Goal: Task Accomplishment & Management: Use online tool/utility

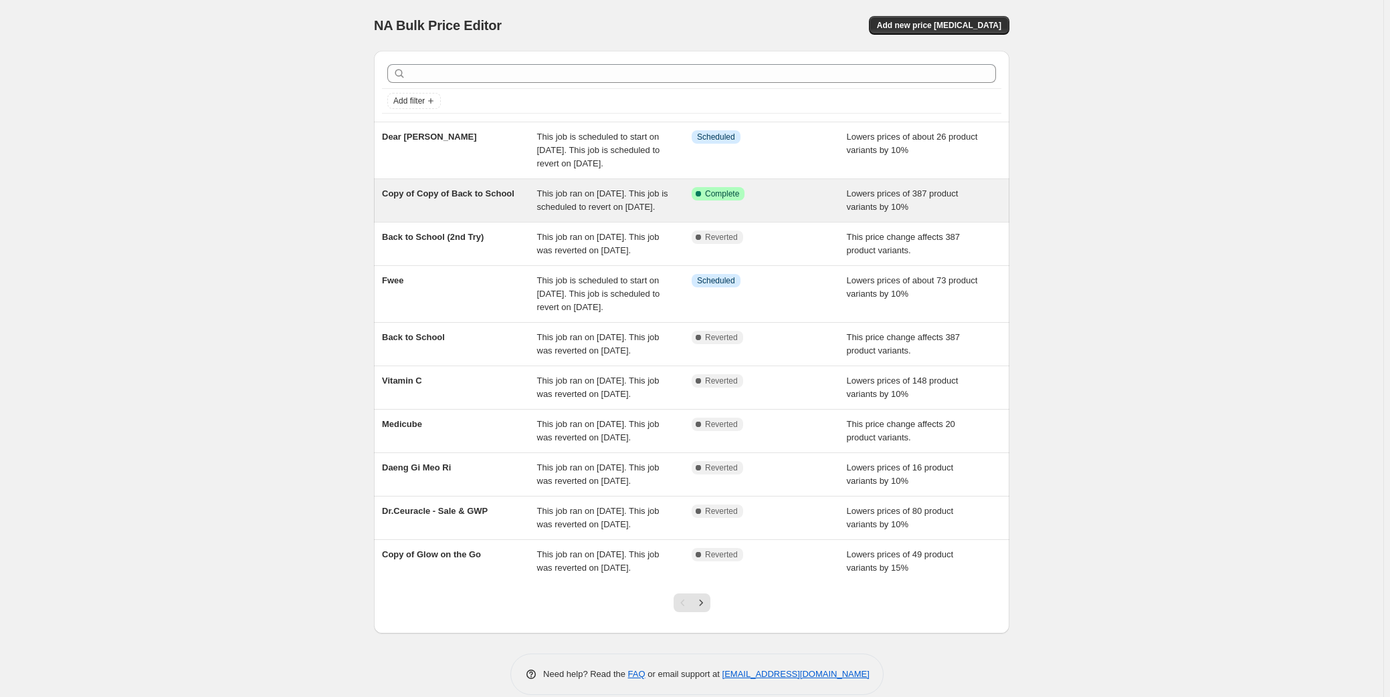
scroll to position [60, 0]
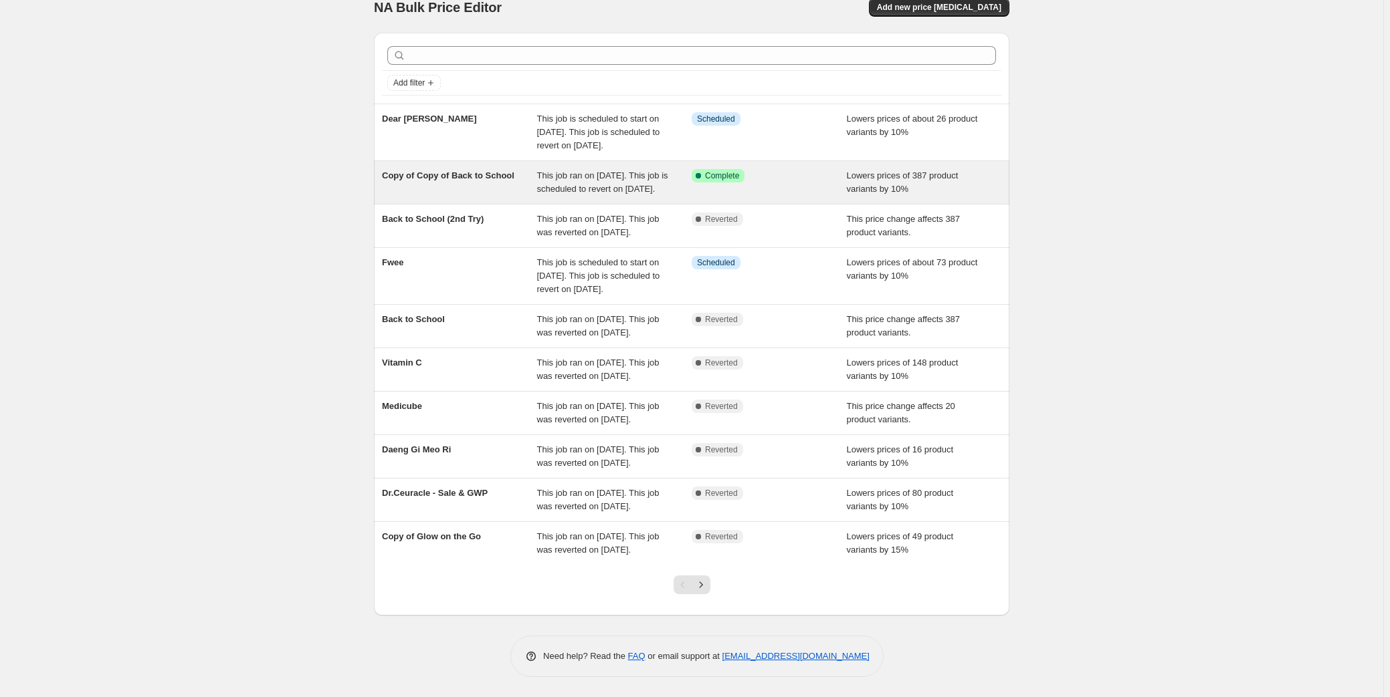
click at [427, 171] on span "Copy of Copy of Back to School" at bounding box center [448, 176] width 132 height 10
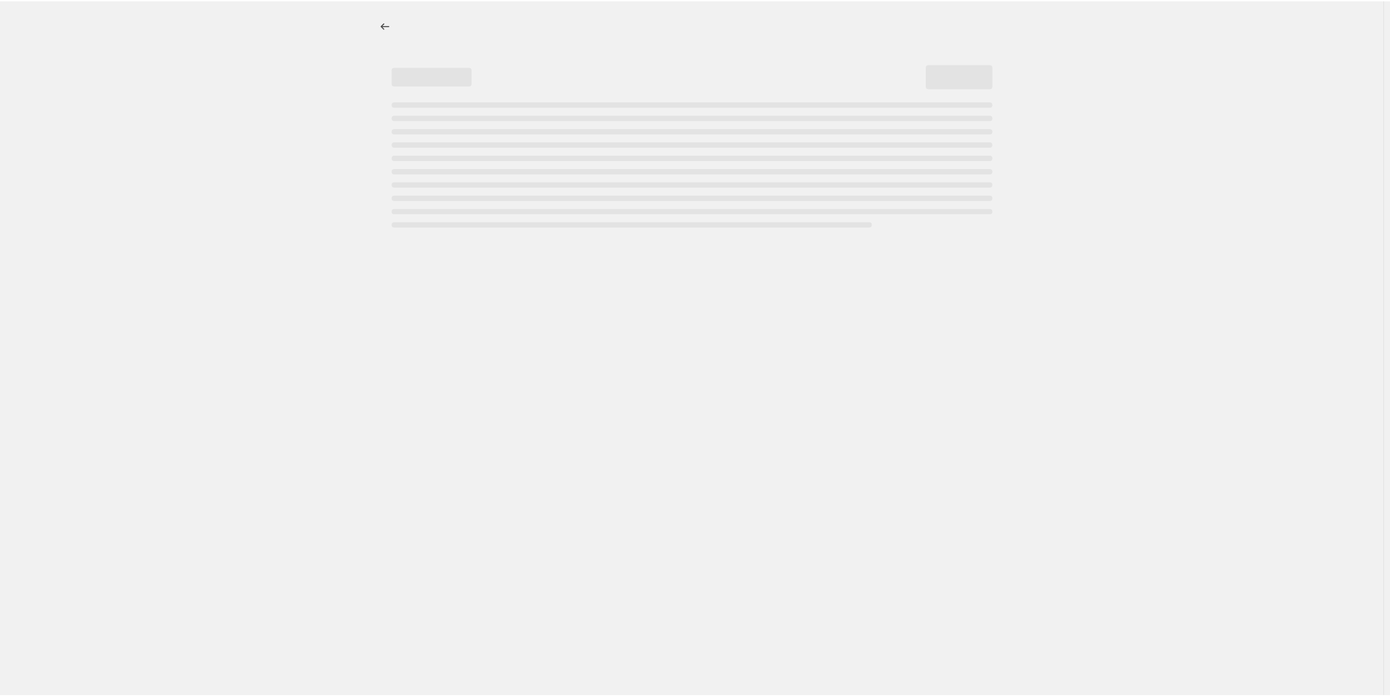
select select "percentage"
select select "no_change"
select select "collection"
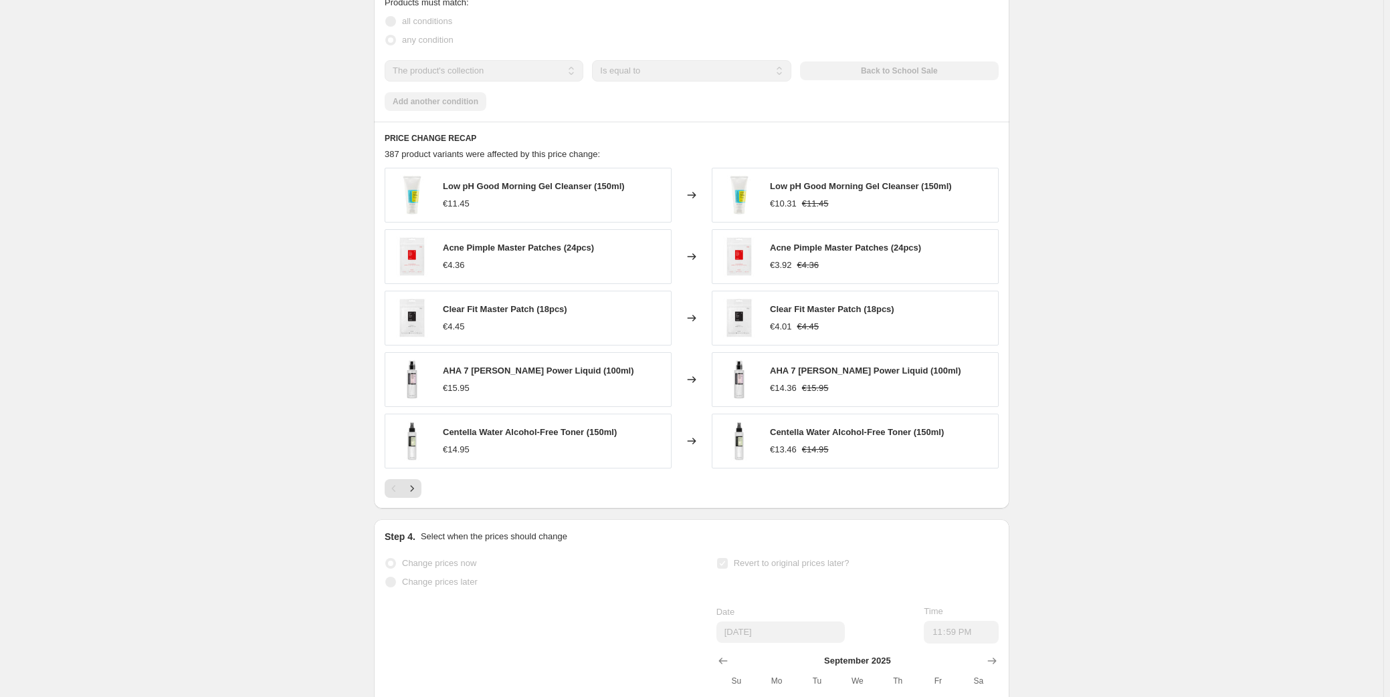
scroll to position [972, 0]
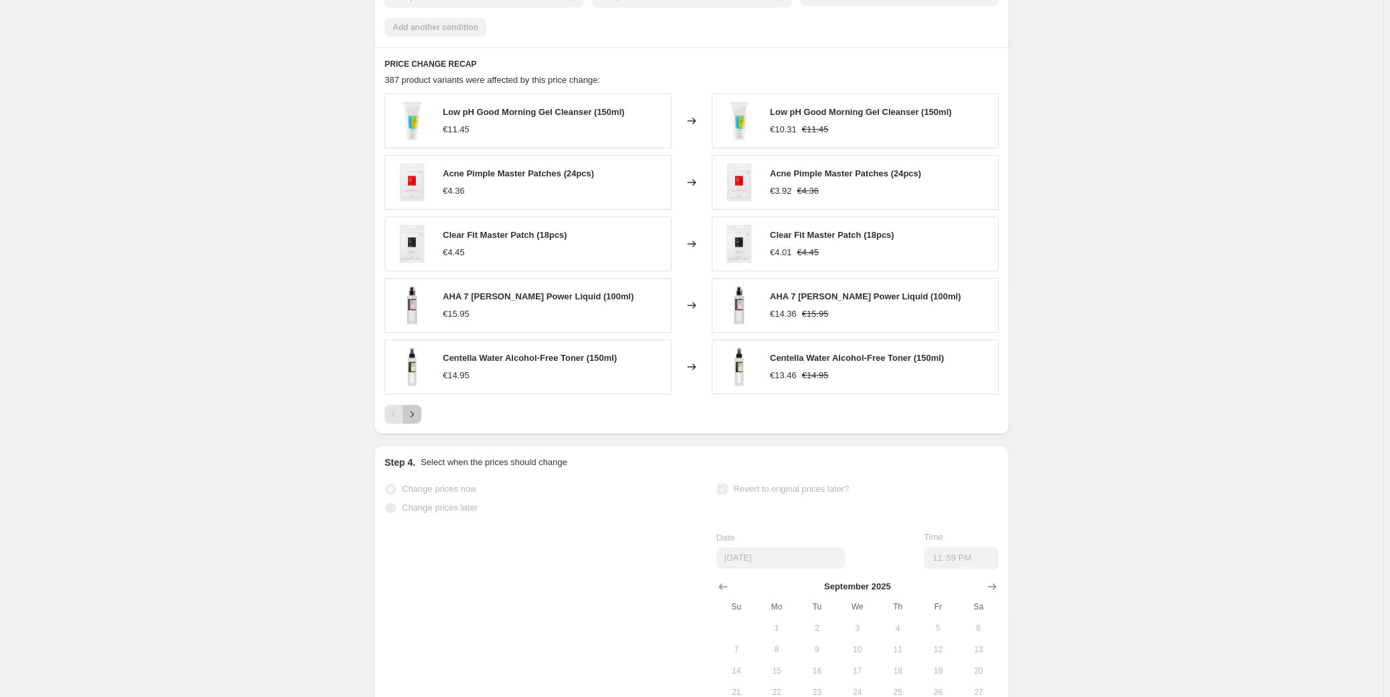
click at [416, 420] on icon "Next" at bounding box center [411, 414] width 13 height 13
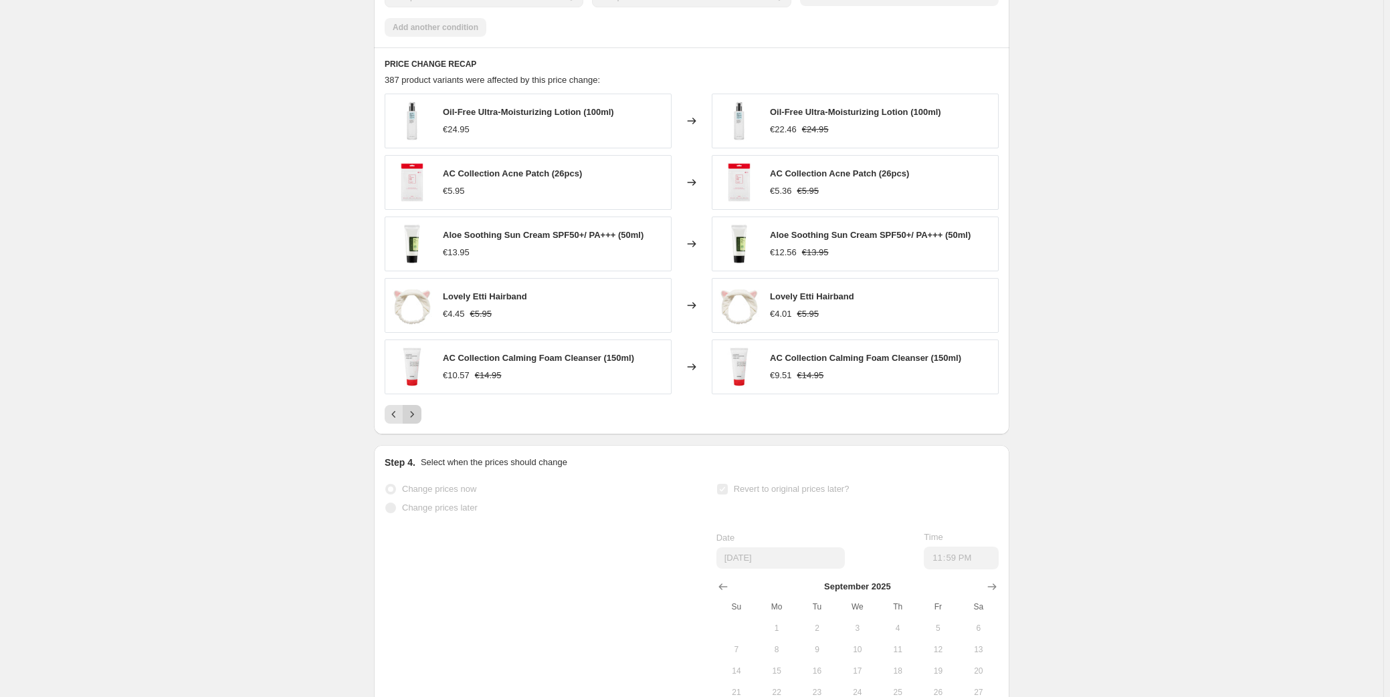
click at [416, 420] on icon "Next" at bounding box center [411, 414] width 13 height 13
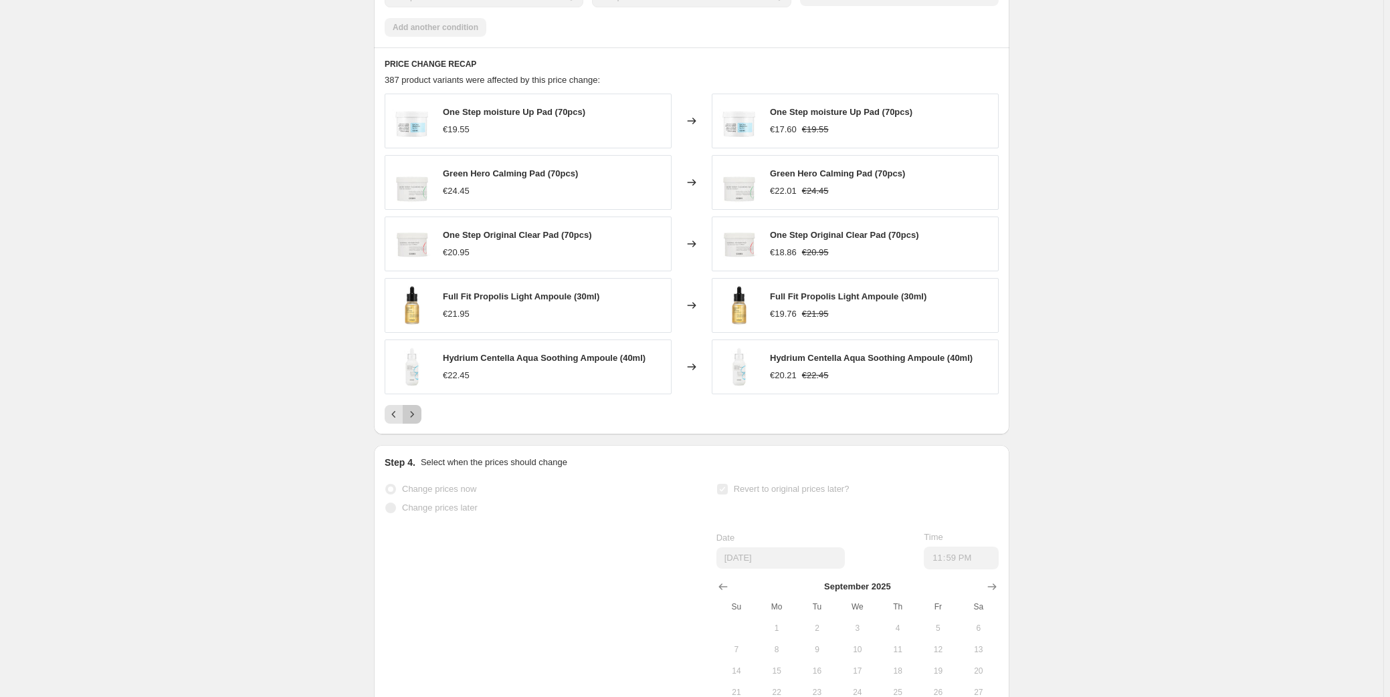
click at [416, 420] on icon "Next" at bounding box center [411, 414] width 13 height 13
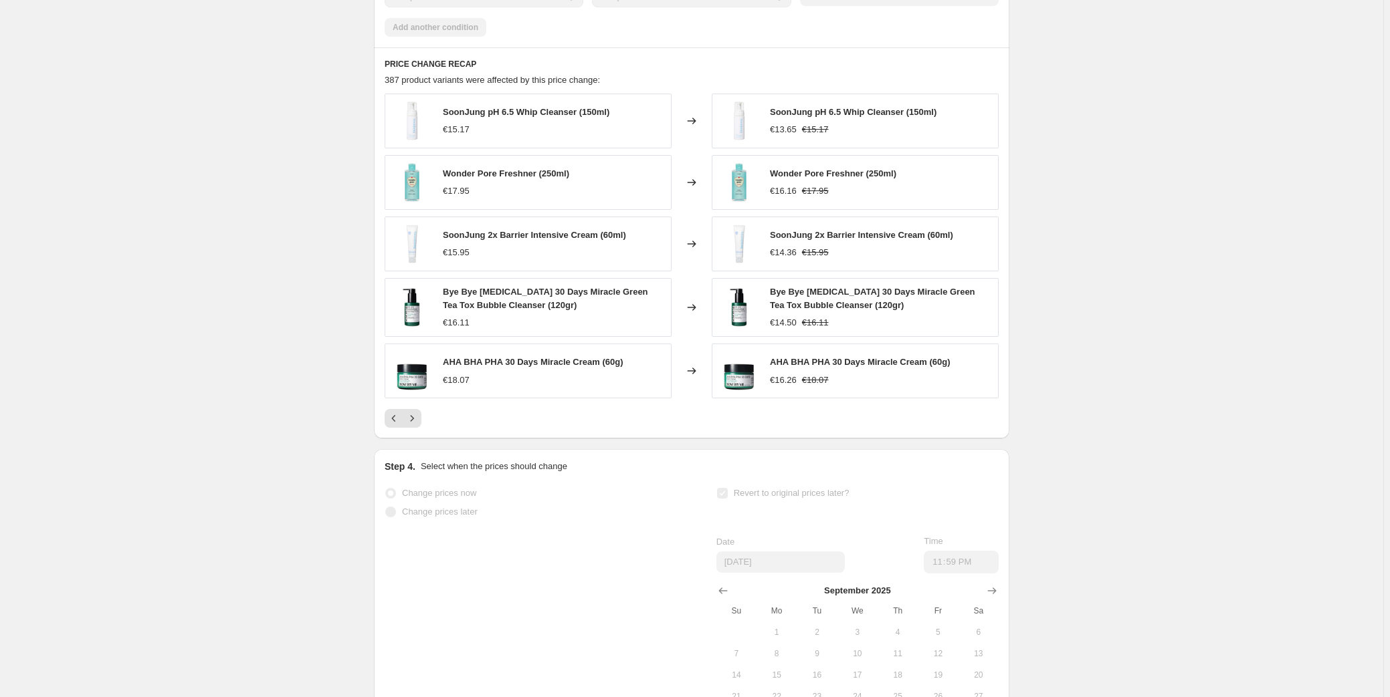
click at [415, 421] on div "SoonJung pH 6.5 Whip Cleanser (150ml) €15.17 Changed to SoonJung pH 6.5 Whip Cl…" at bounding box center [691, 261] width 614 height 334
click at [415, 425] on icon "Next" at bounding box center [411, 418] width 13 height 13
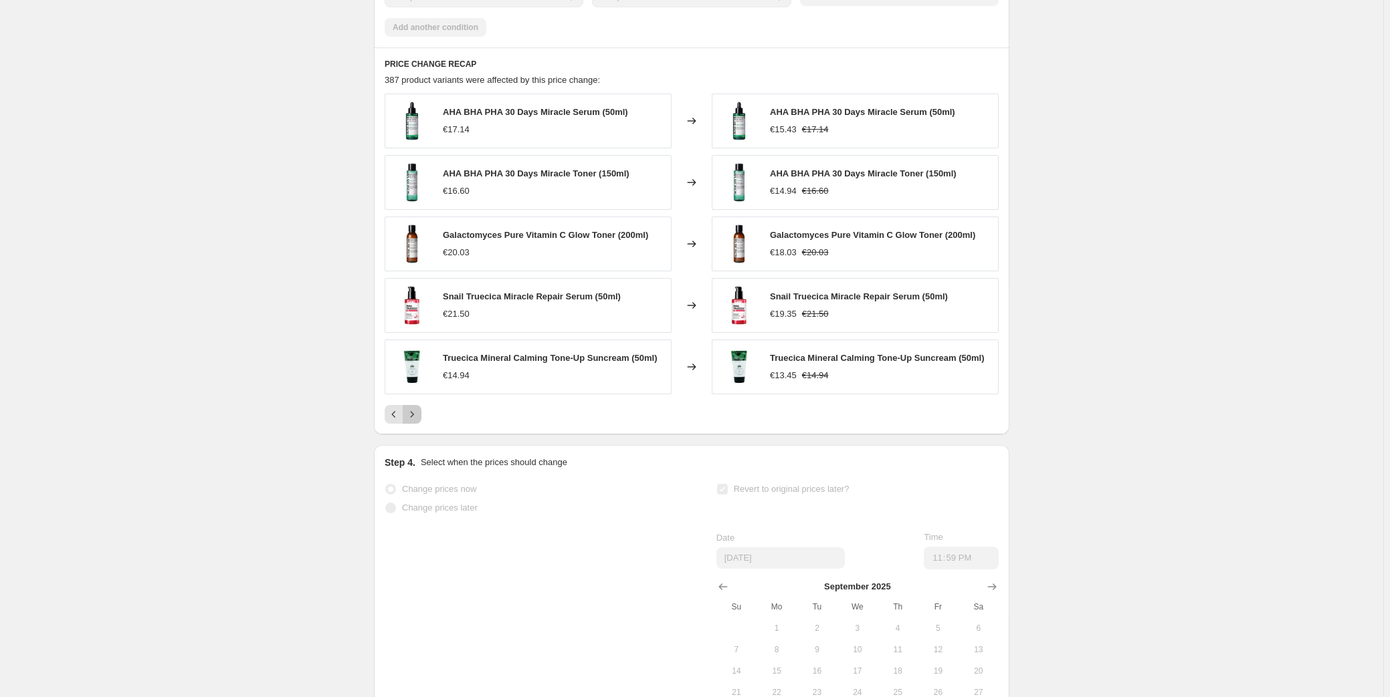
click at [419, 421] on icon "Next" at bounding box center [411, 414] width 13 height 13
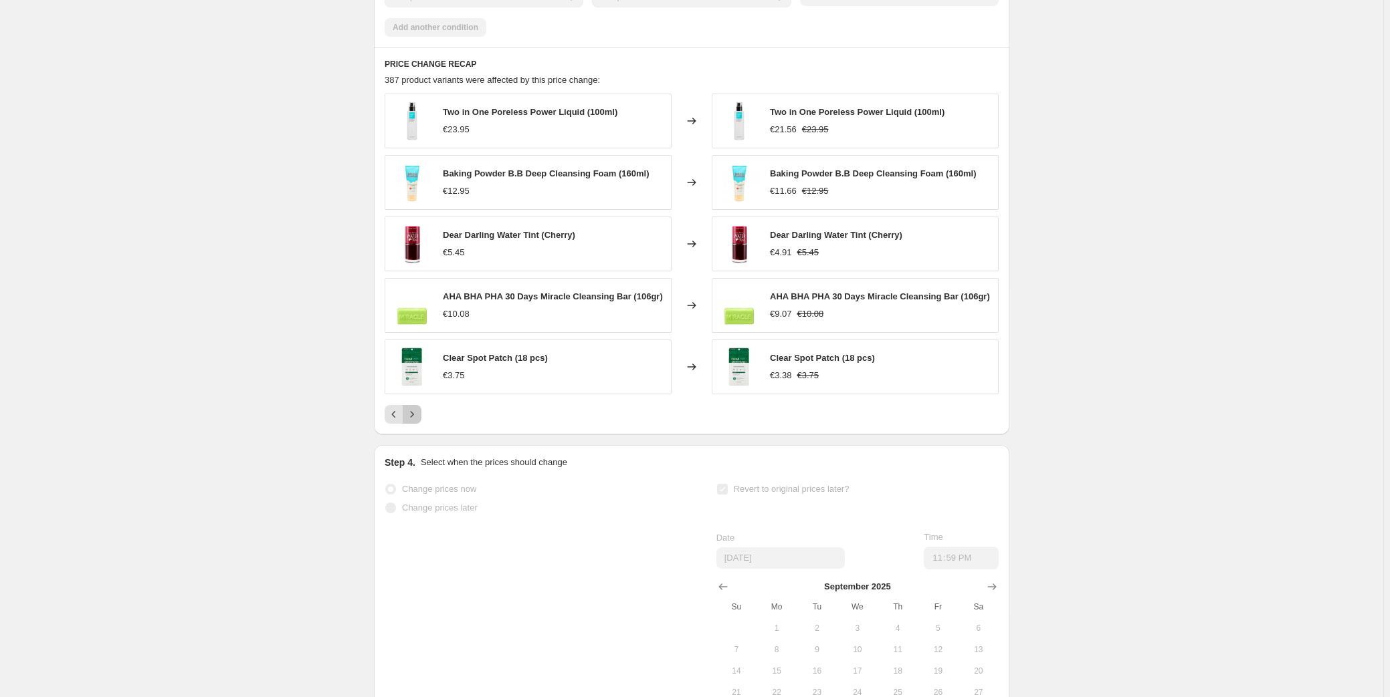
click at [419, 421] on icon "Next" at bounding box center [411, 414] width 13 height 13
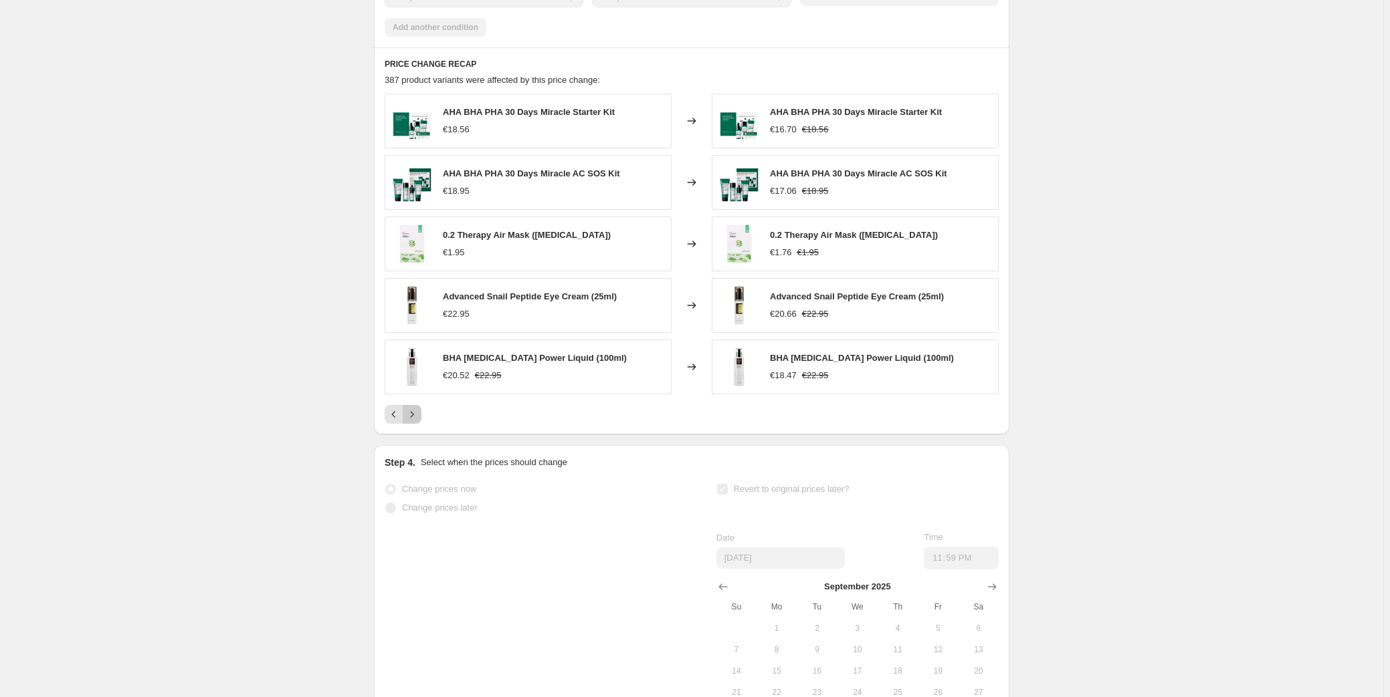
click at [419, 421] on icon "Next" at bounding box center [411, 414] width 13 height 13
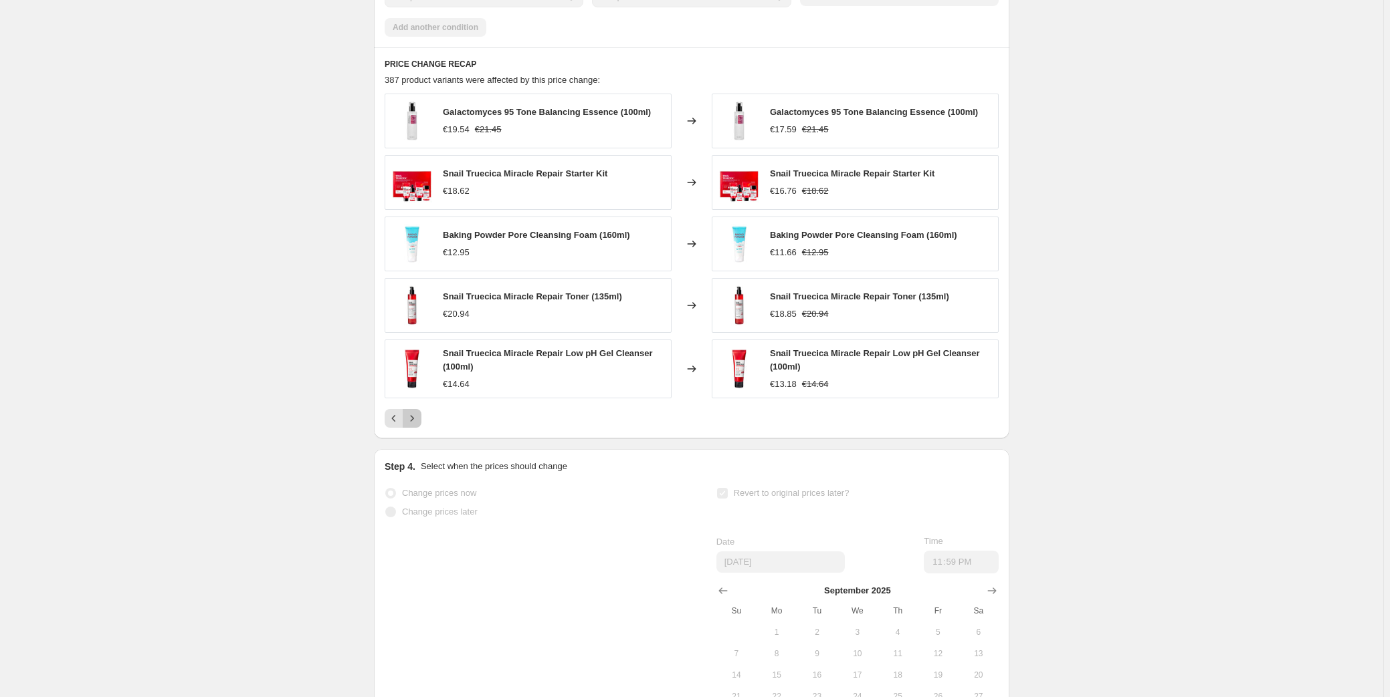
click at [419, 425] on icon "Next" at bounding box center [411, 418] width 13 height 13
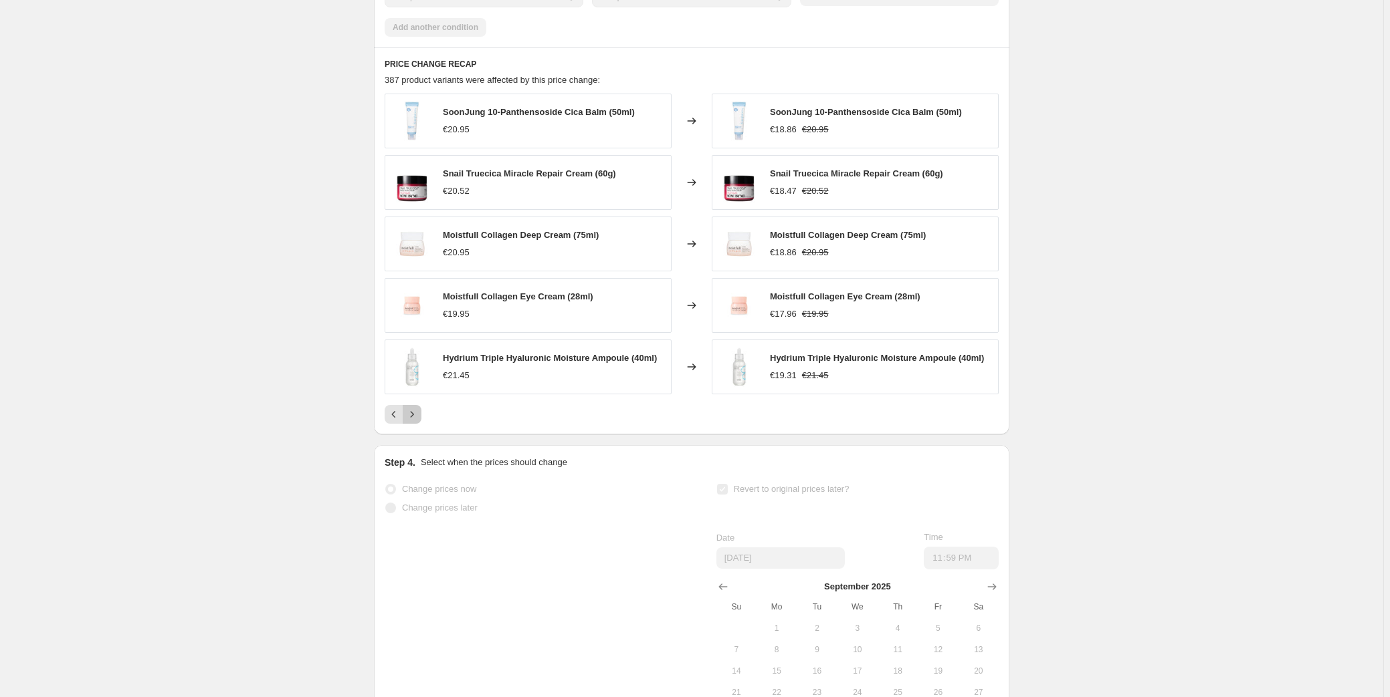
click at [419, 421] on icon "Next" at bounding box center [411, 414] width 13 height 13
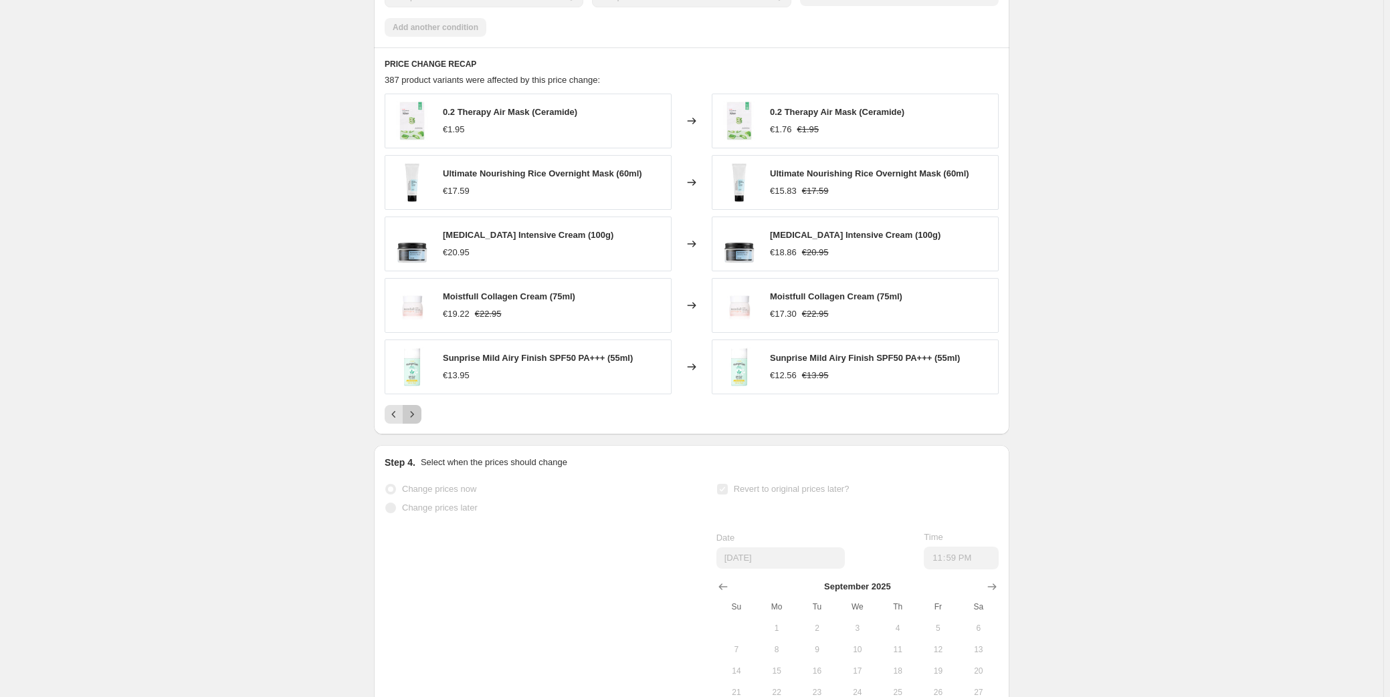
click at [419, 421] on icon "Next" at bounding box center [411, 414] width 13 height 13
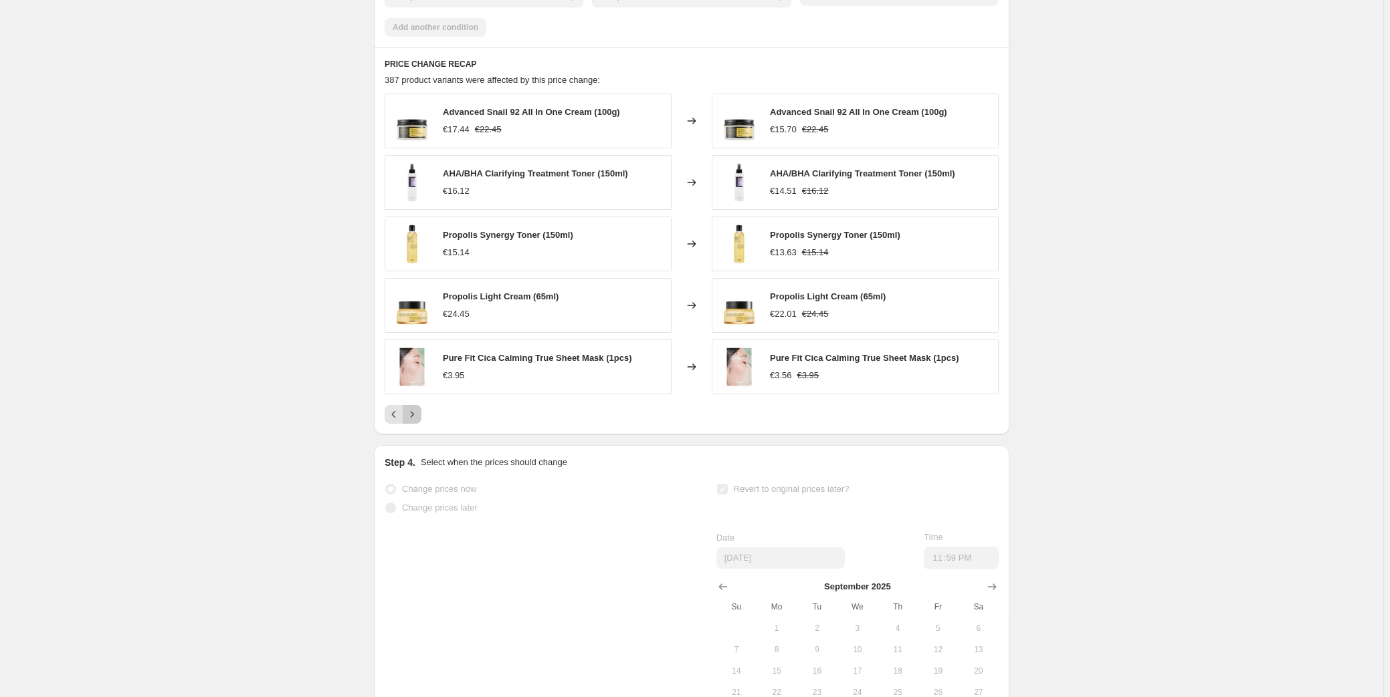
click at [419, 421] on icon "Next" at bounding box center [411, 414] width 13 height 13
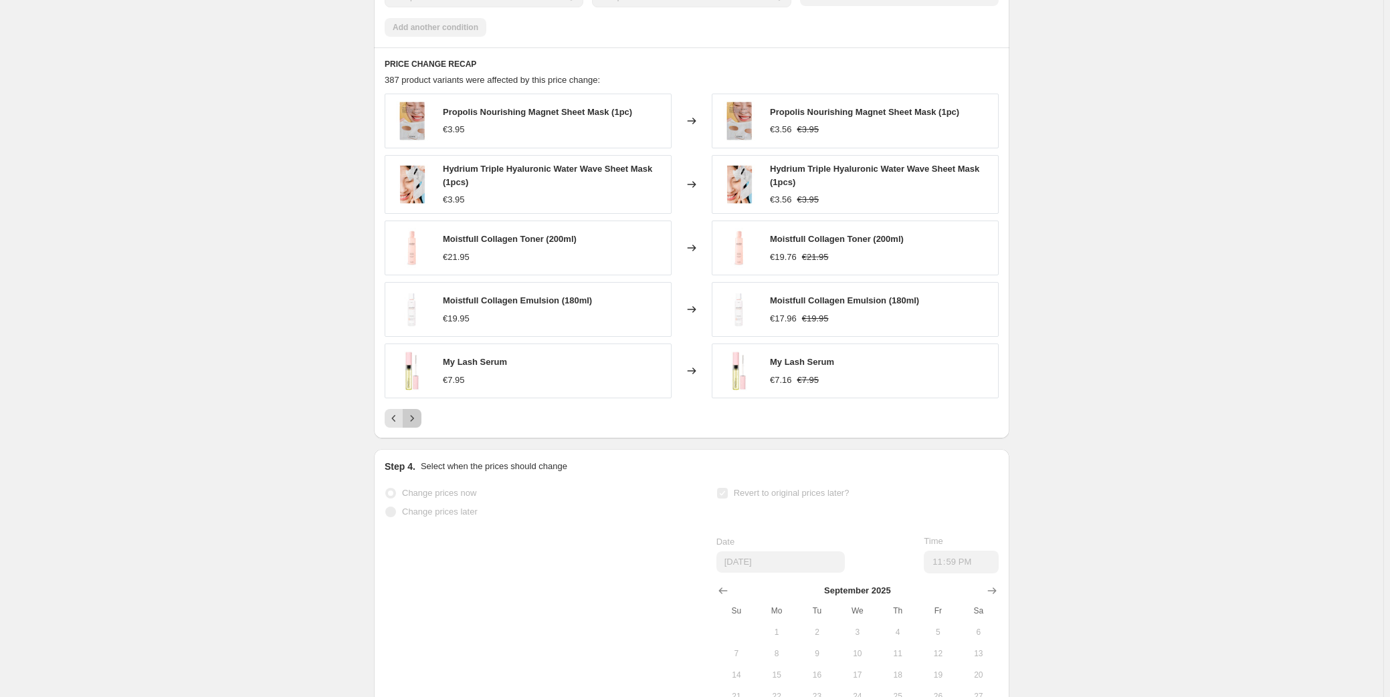
click at [419, 425] on icon "Next" at bounding box center [411, 418] width 13 height 13
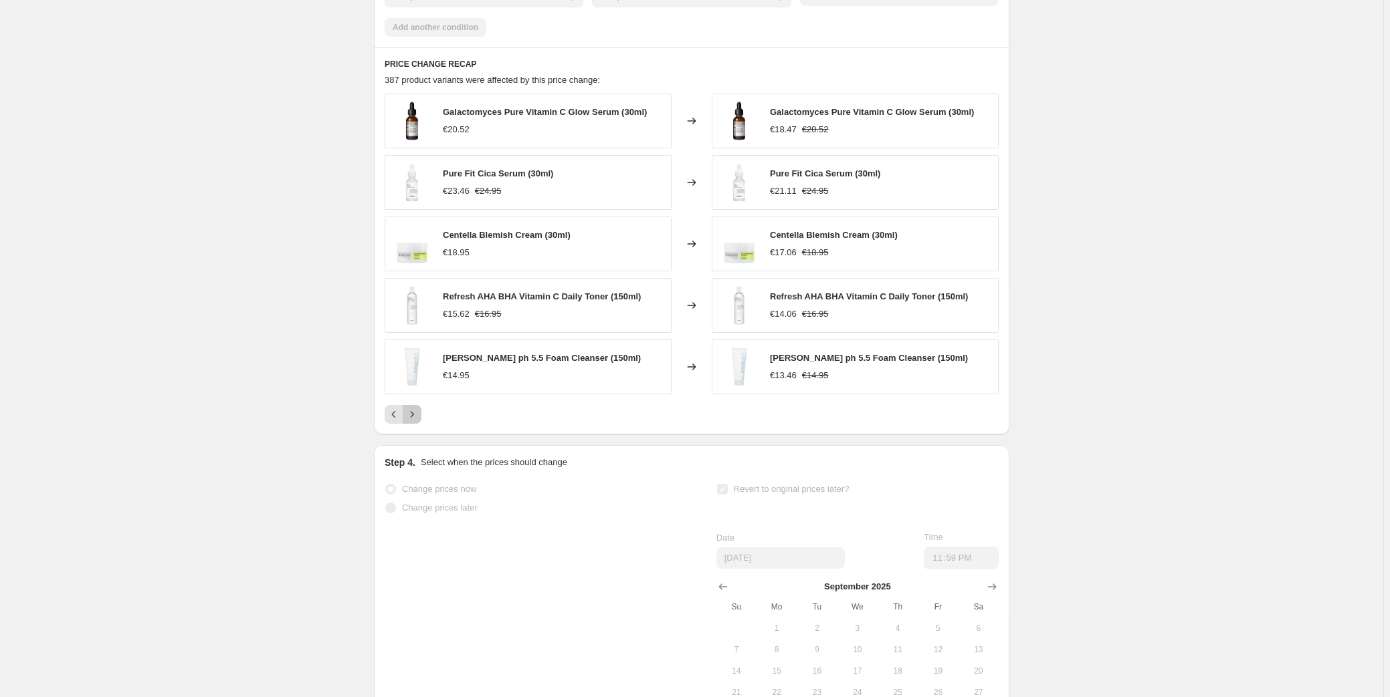
click at [419, 421] on icon "Next" at bounding box center [411, 414] width 13 height 13
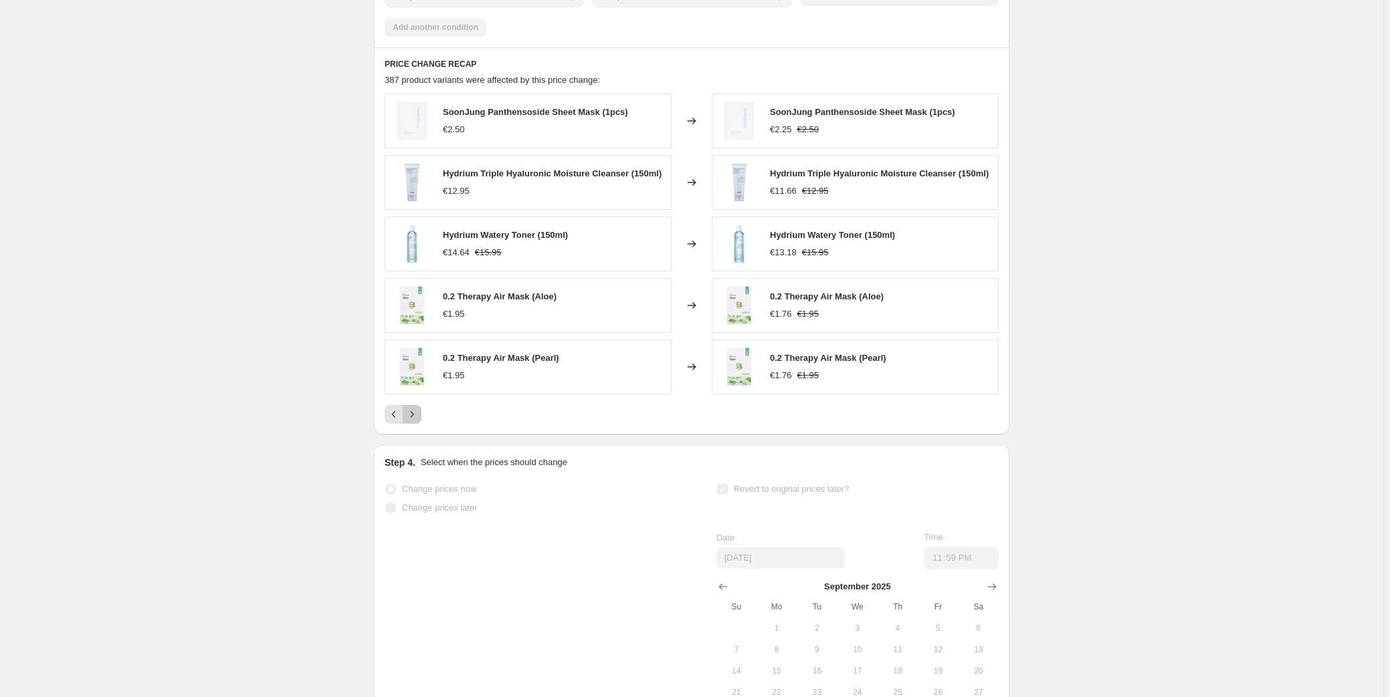
click at [419, 421] on icon "Next" at bounding box center [411, 414] width 13 height 13
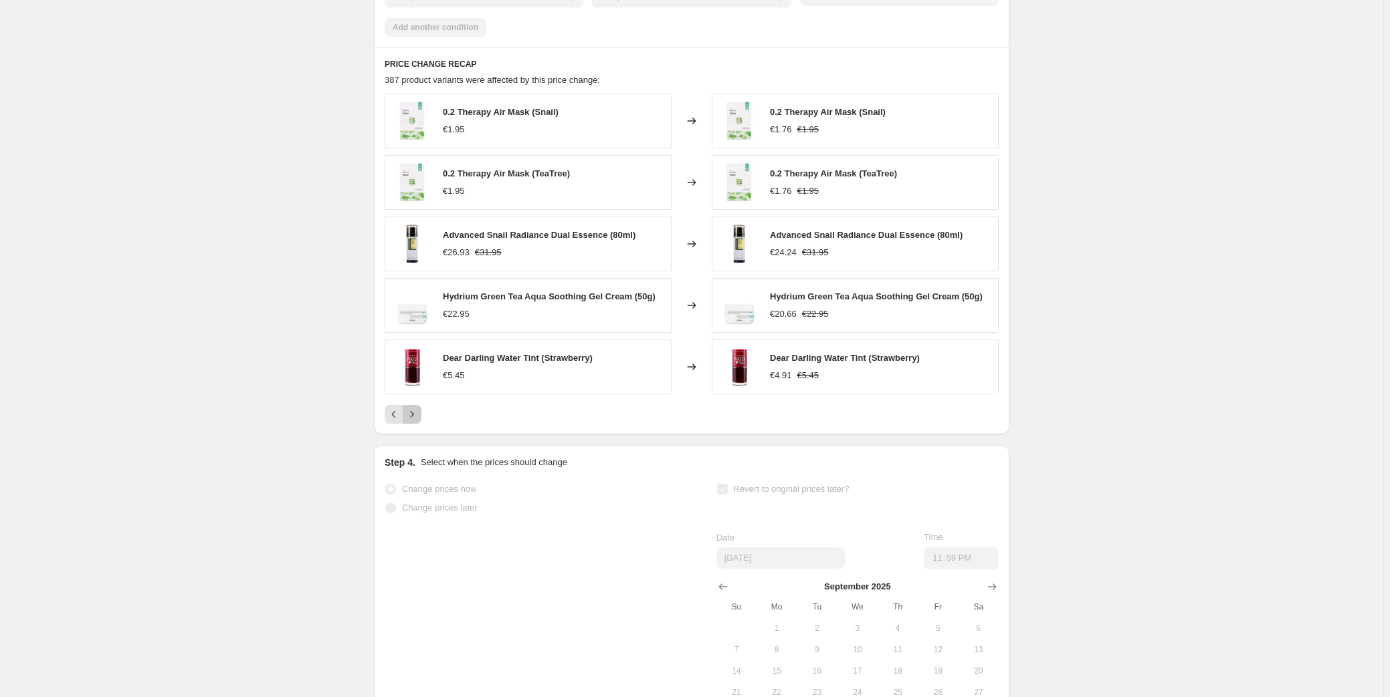
click at [419, 421] on icon "Next" at bounding box center [411, 414] width 13 height 13
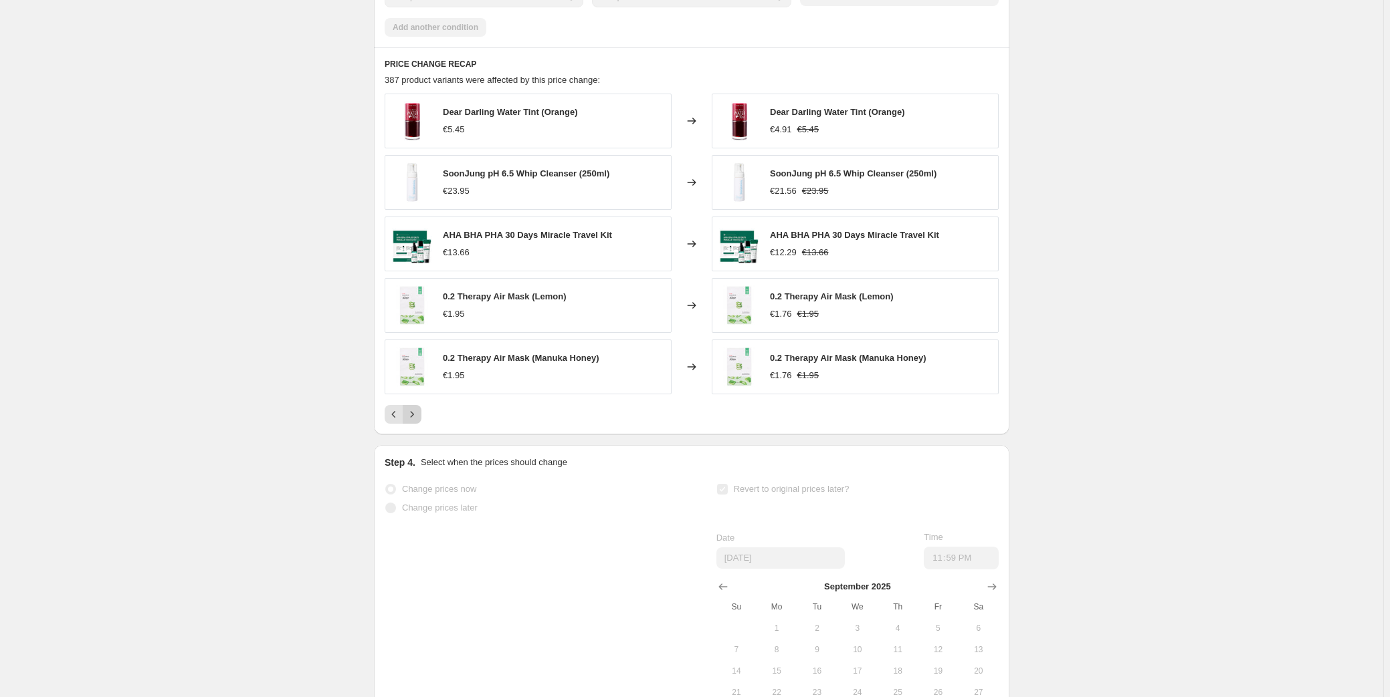
click at [419, 421] on icon "Next" at bounding box center [411, 414] width 13 height 13
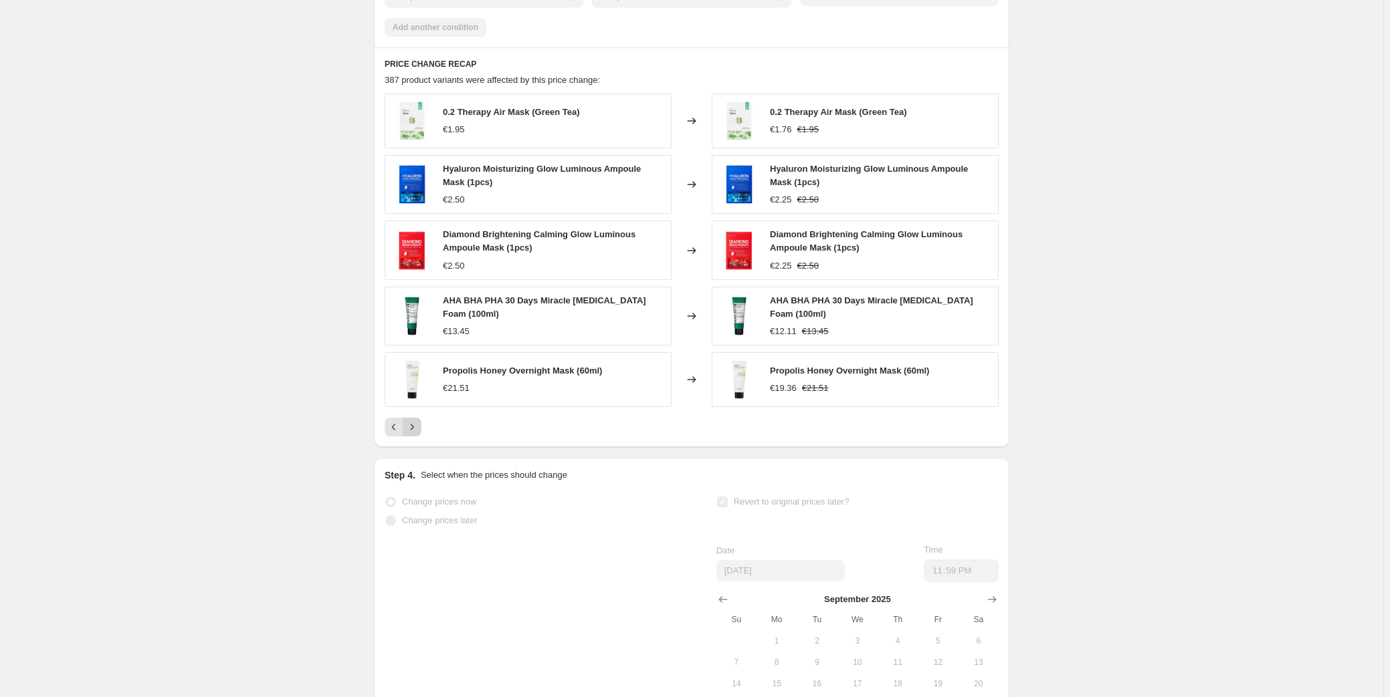
click at [419, 427] on div "0.2 Therapy Air Mask (Green Tea) €1.95 Changed to 0.2 Therapy Air Mask (Green T…" at bounding box center [691, 265] width 614 height 343
click at [418, 434] on icon "Next" at bounding box center [411, 427] width 13 height 13
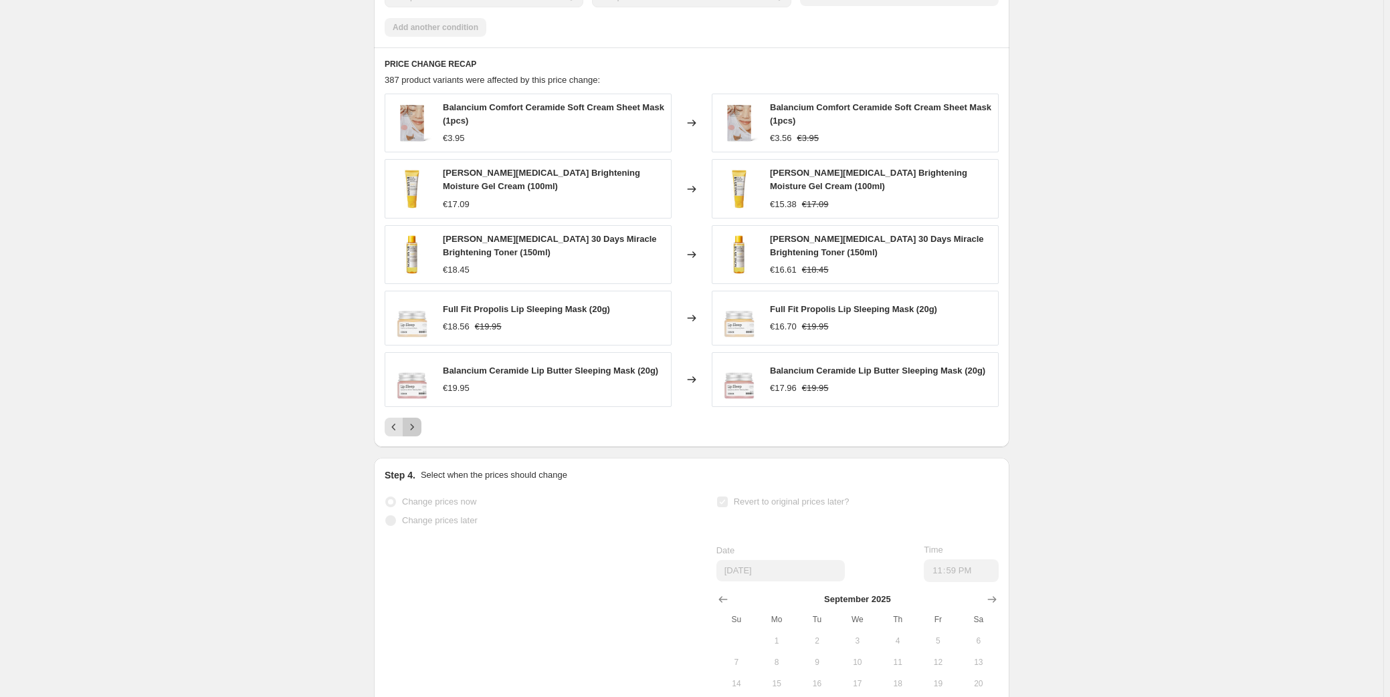
click at [415, 434] on icon "Next" at bounding box center [411, 427] width 13 height 13
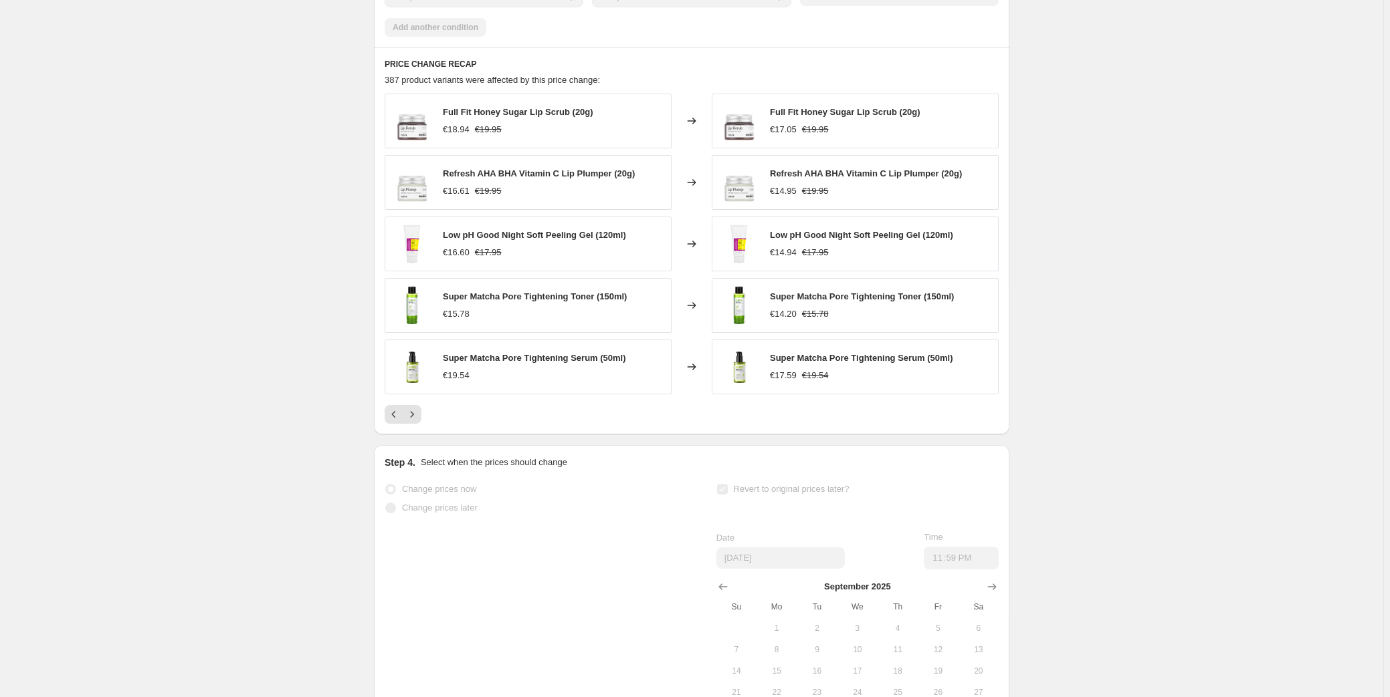
click at [415, 435] on div "PRICE CHANGE RECAP 387 product variants were affected by this price change: Ful…" at bounding box center [691, 240] width 635 height 387
click at [413, 424] on button "Next" at bounding box center [412, 414] width 19 height 19
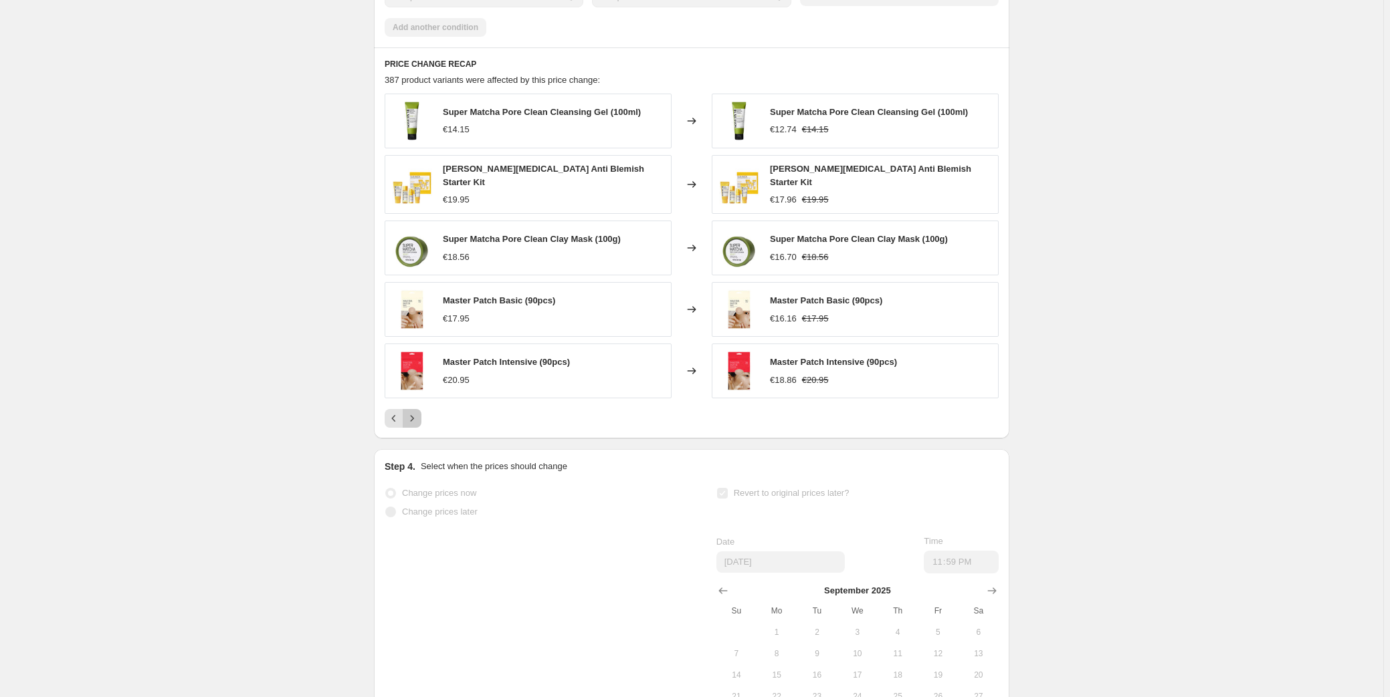
click at [413, 425] on icon "Next" at bounding box center [411, 418] width 13 height 13
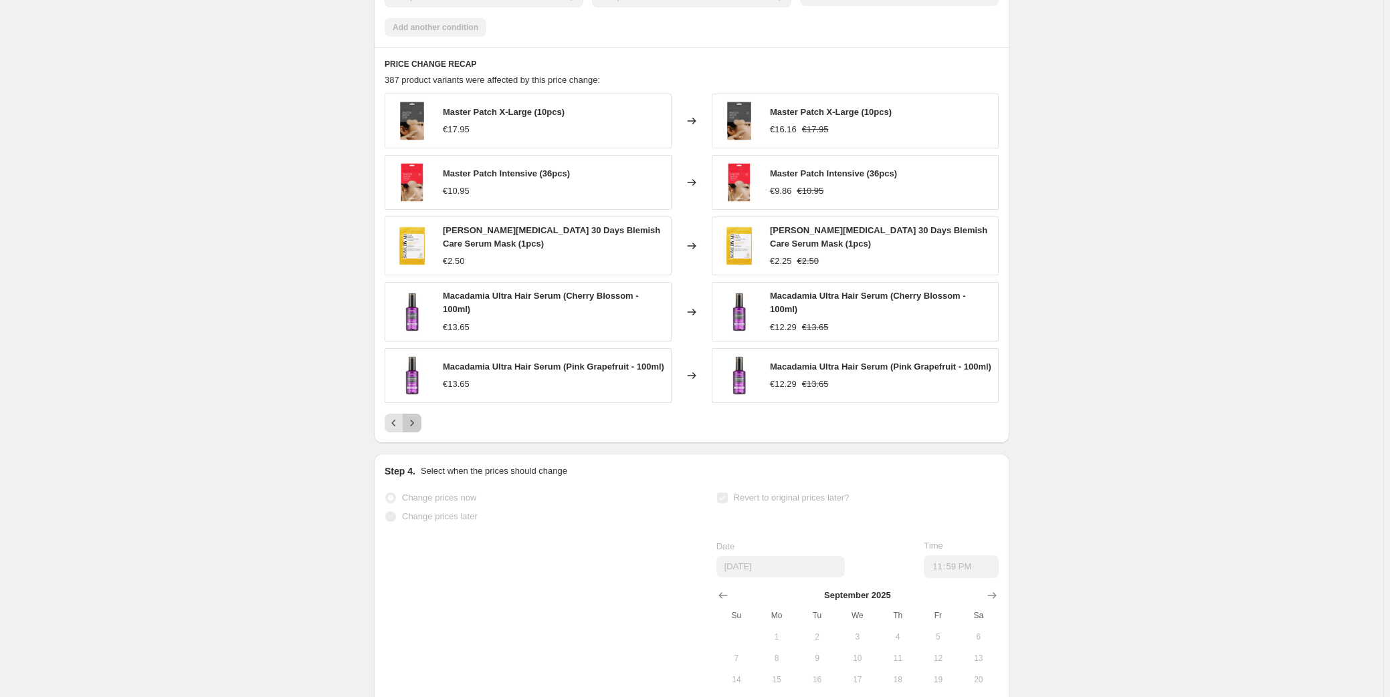
click at [413, 430] on icon "Next" at bounding box center [411, 423] width 13 height 13
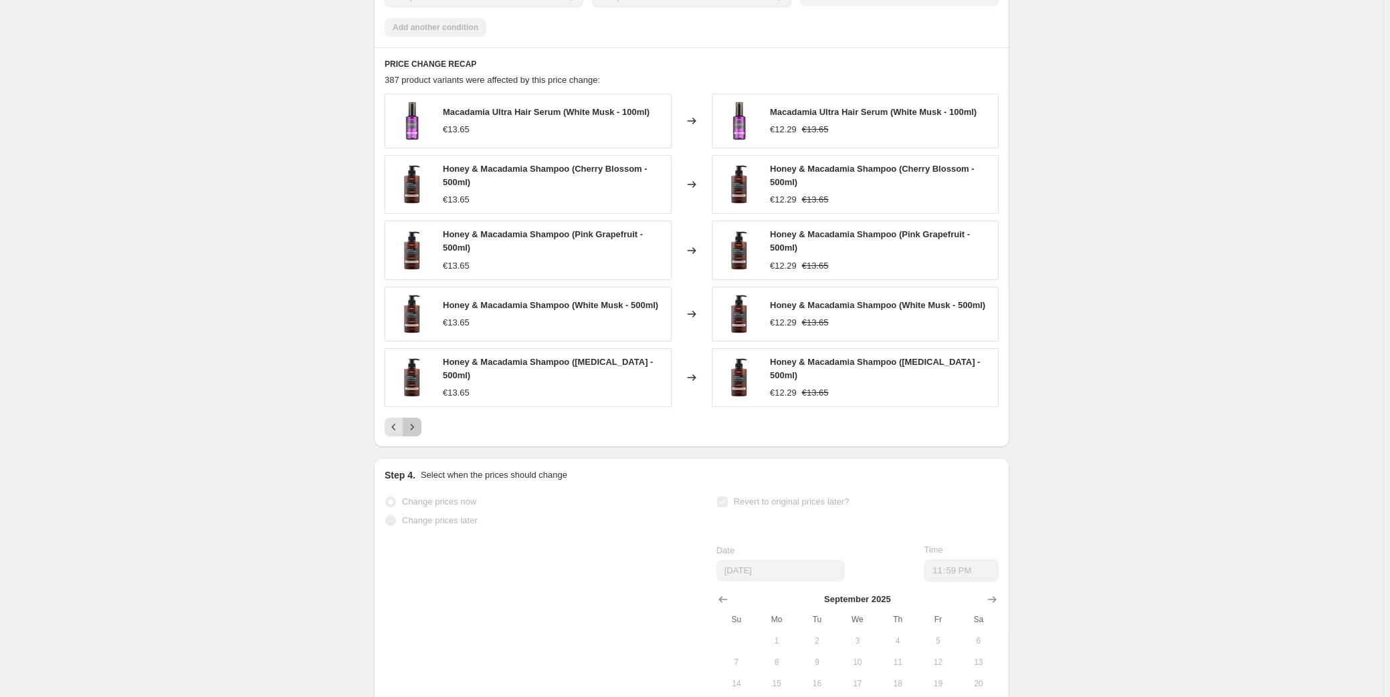
click at [411, 434] on icon "Next" at bounding box center [411, 427] width 13 height 13
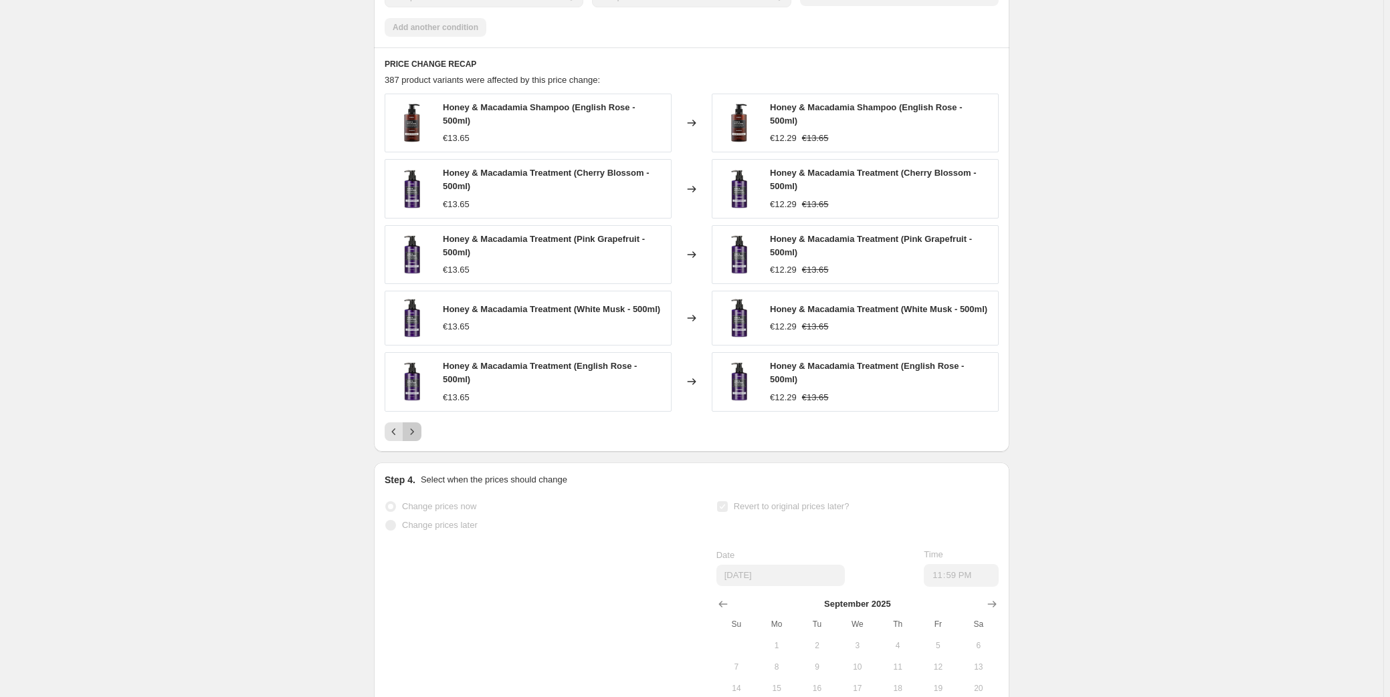
click at [411, 439] on icon "Next" at bounding box center [411, 431] width 13 height 13
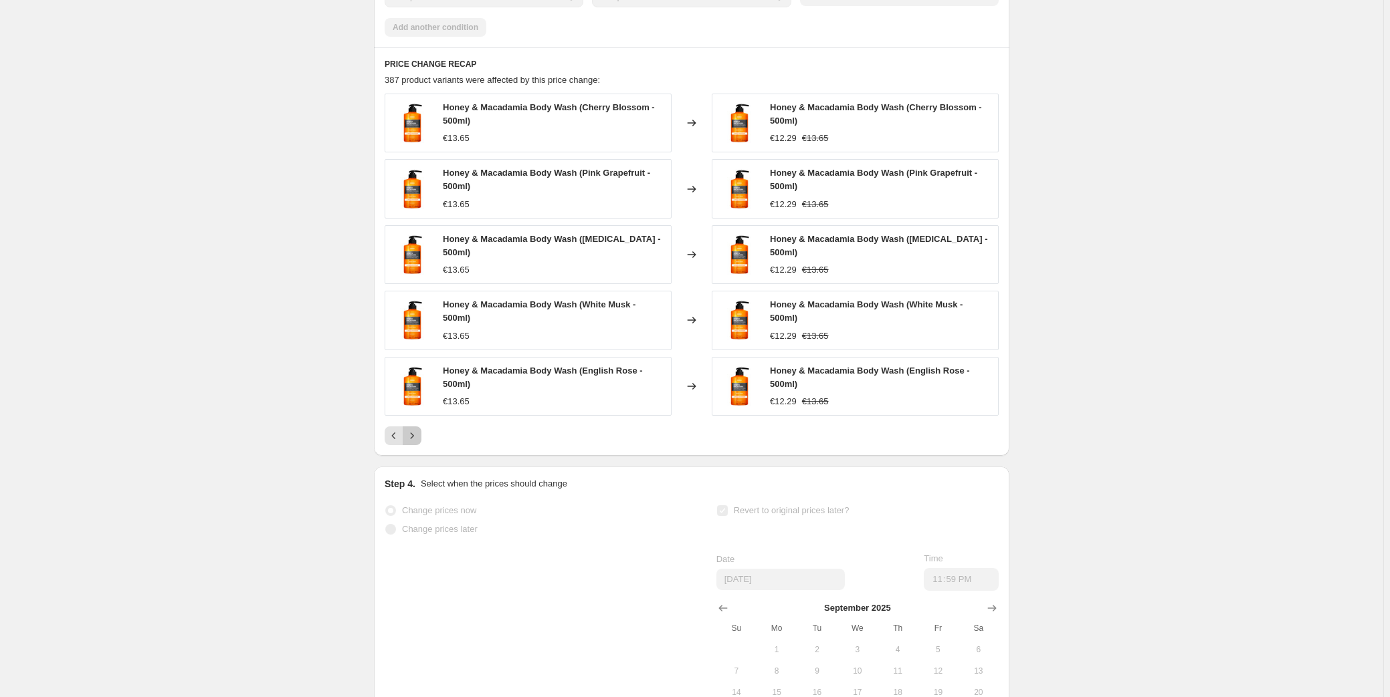
click at [412, 442] on icon "Next" at bounding box center [411, 435] width 13 height 13
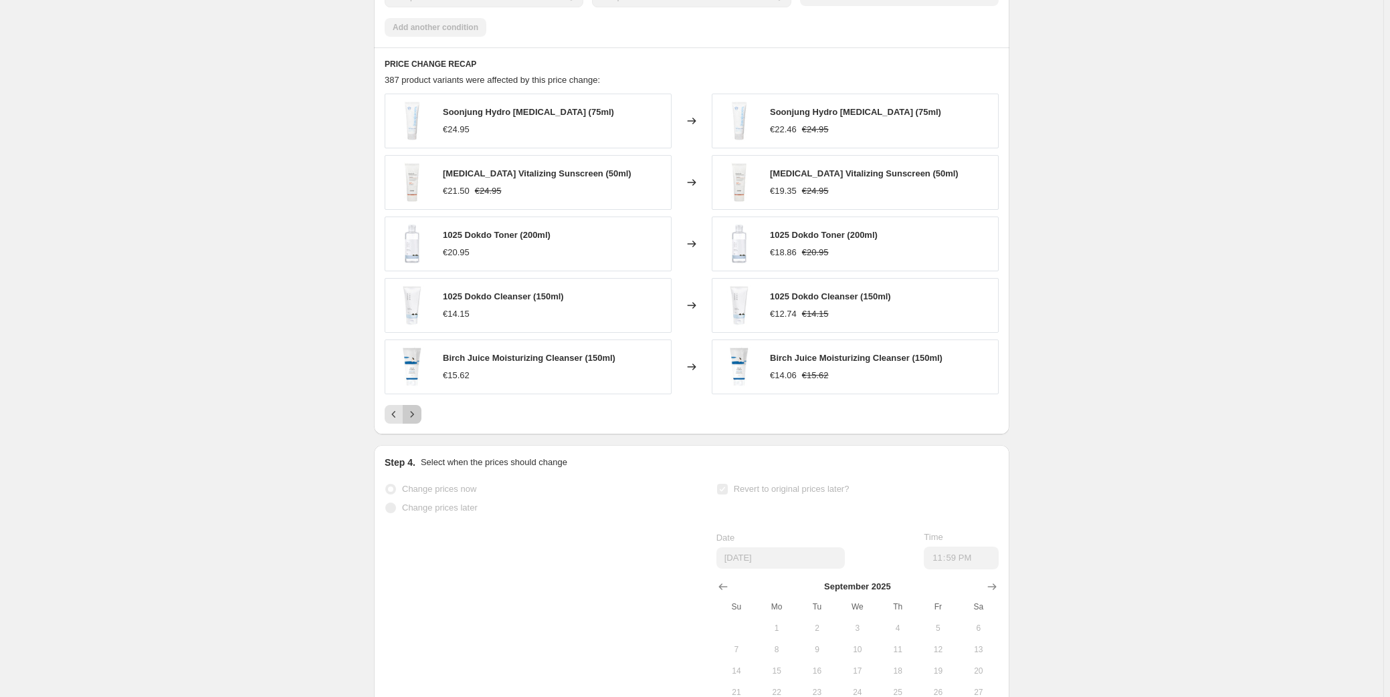
click at [417, 421] on icon "Next" at bounding box center [411, 414] width 13 height 13
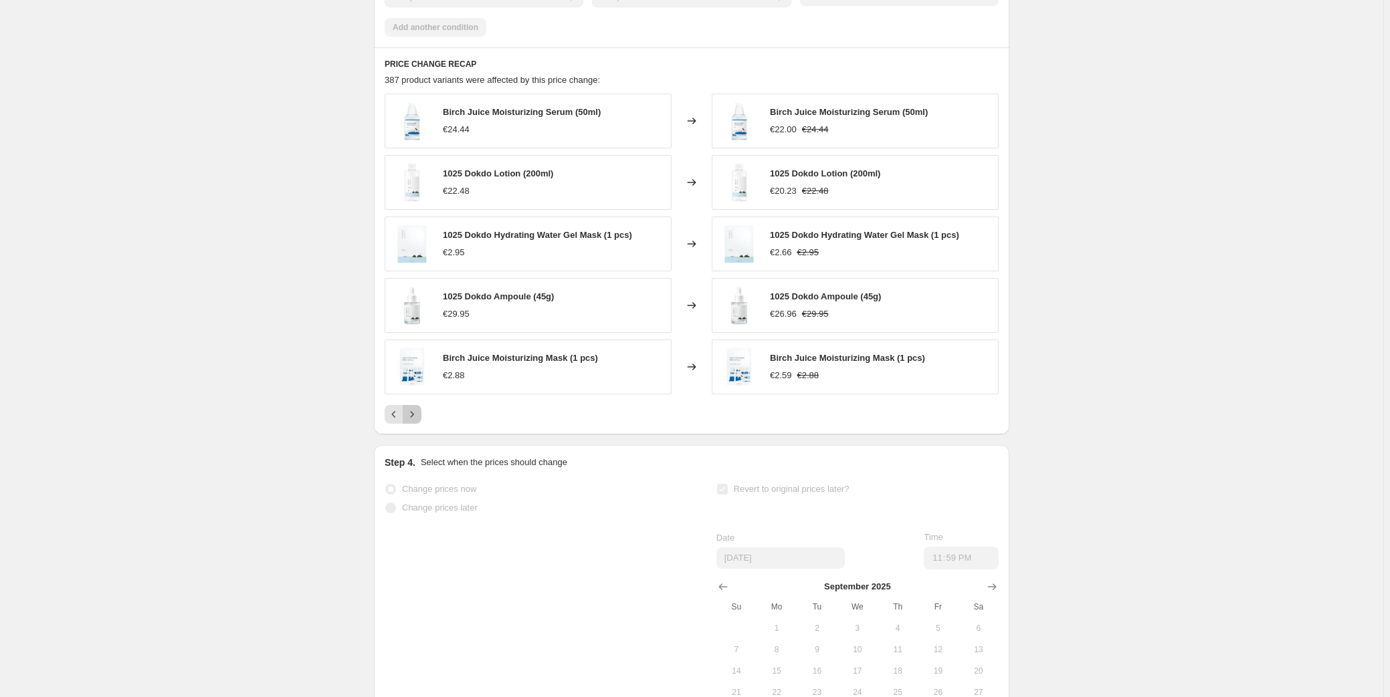
click at [415, 424] on button "Next" at bounding box center [412, 414] width 19 height 19
click at [415, 421] on icon "Next" at bounding box center [411, 414] width 13 height 13
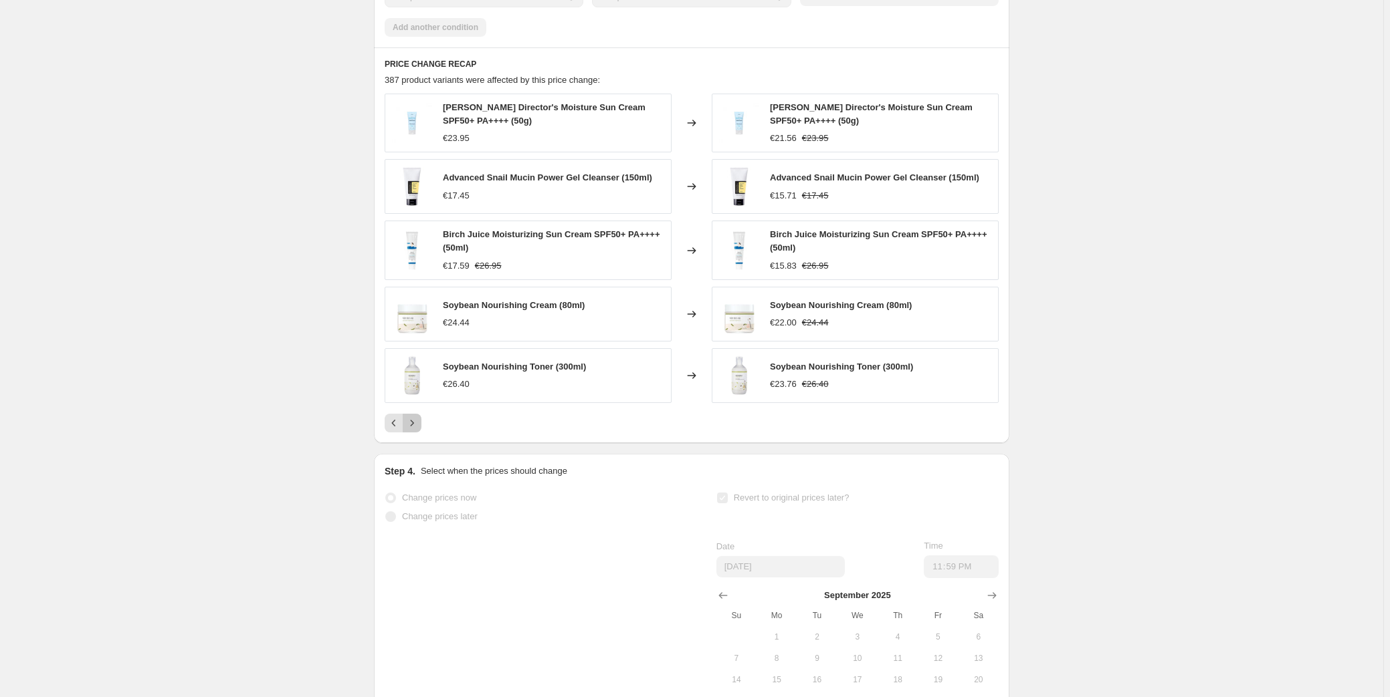
click at [415, 430] on icon "Next" at bounding box center [411, 423] width 13 height 13
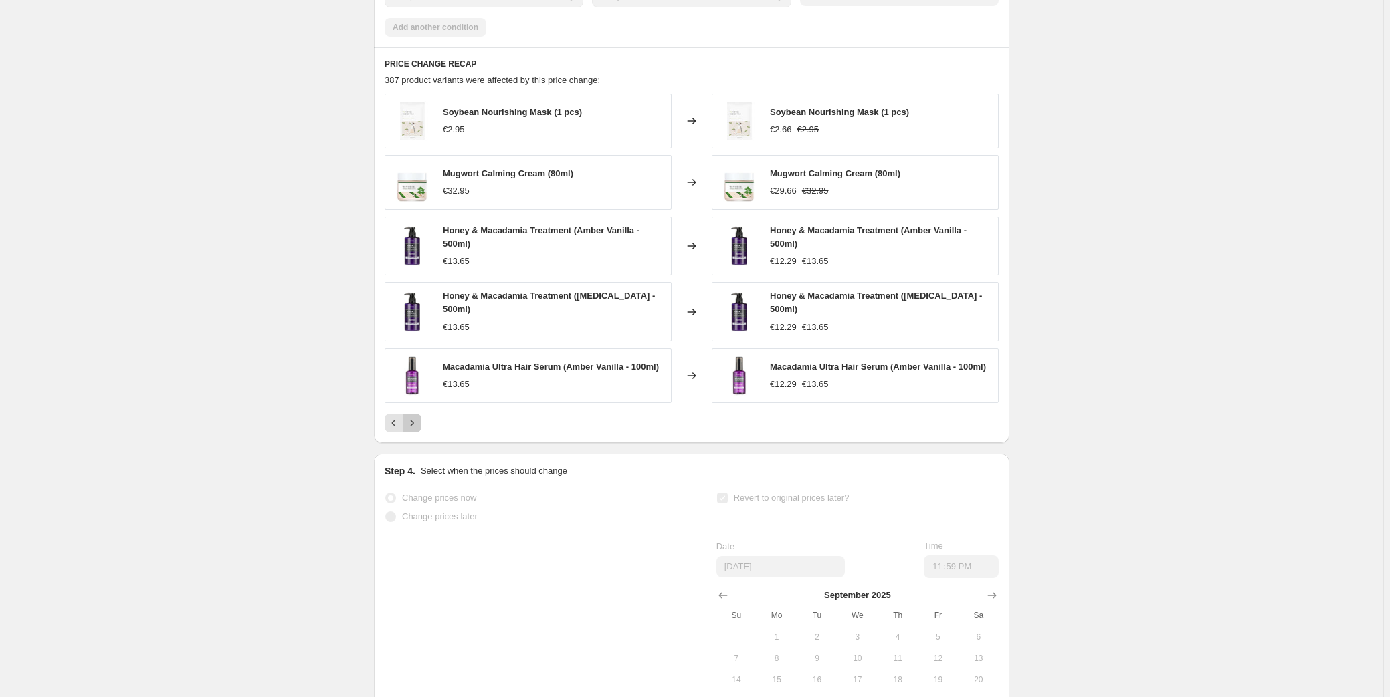
click at [415, 430] on icon "Next" at bounding box center [411, 423] width 13 height 13
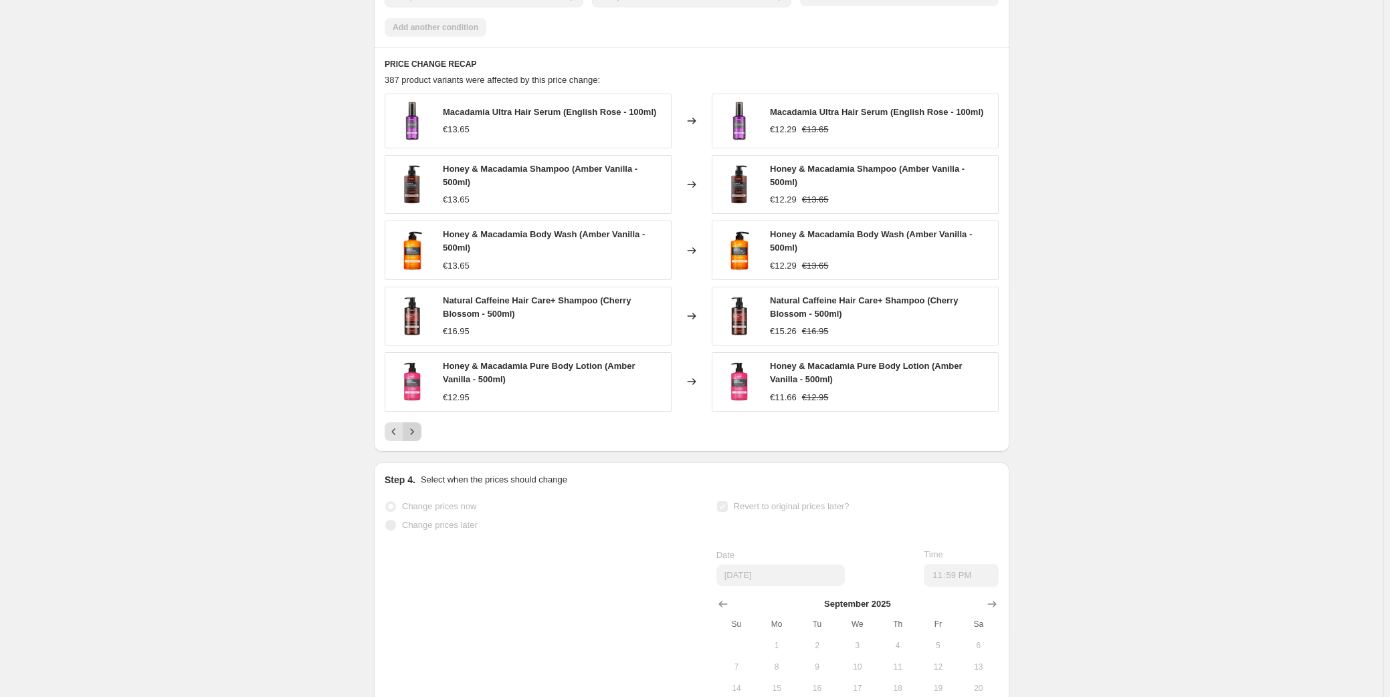
drag, startPoint x: 415, startPoint y: 433, endPoint x: 417, endPoint y: 445, distance: 12.1
click at [417, 433] on div "Macadamia Ultra Hair Serum (English Rose - 100ml) €13.65 Changed to Macadamia U…" at bounding box center [691, 268] width 614 height 348
click at [414, 435] on icon "Next" at bounding box center [412, 432] width 3 height 6
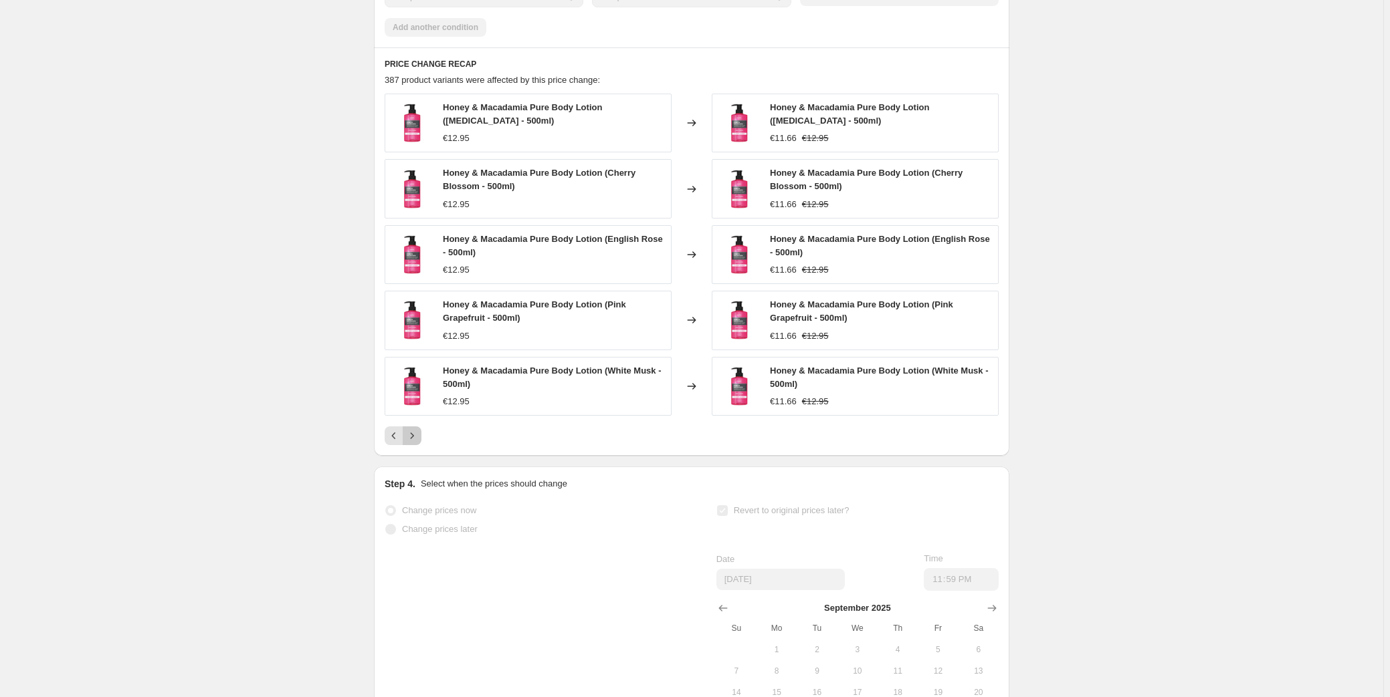
click at [414, 439] on icon "Next" at bounding box center [412, 436] width 3 height 6
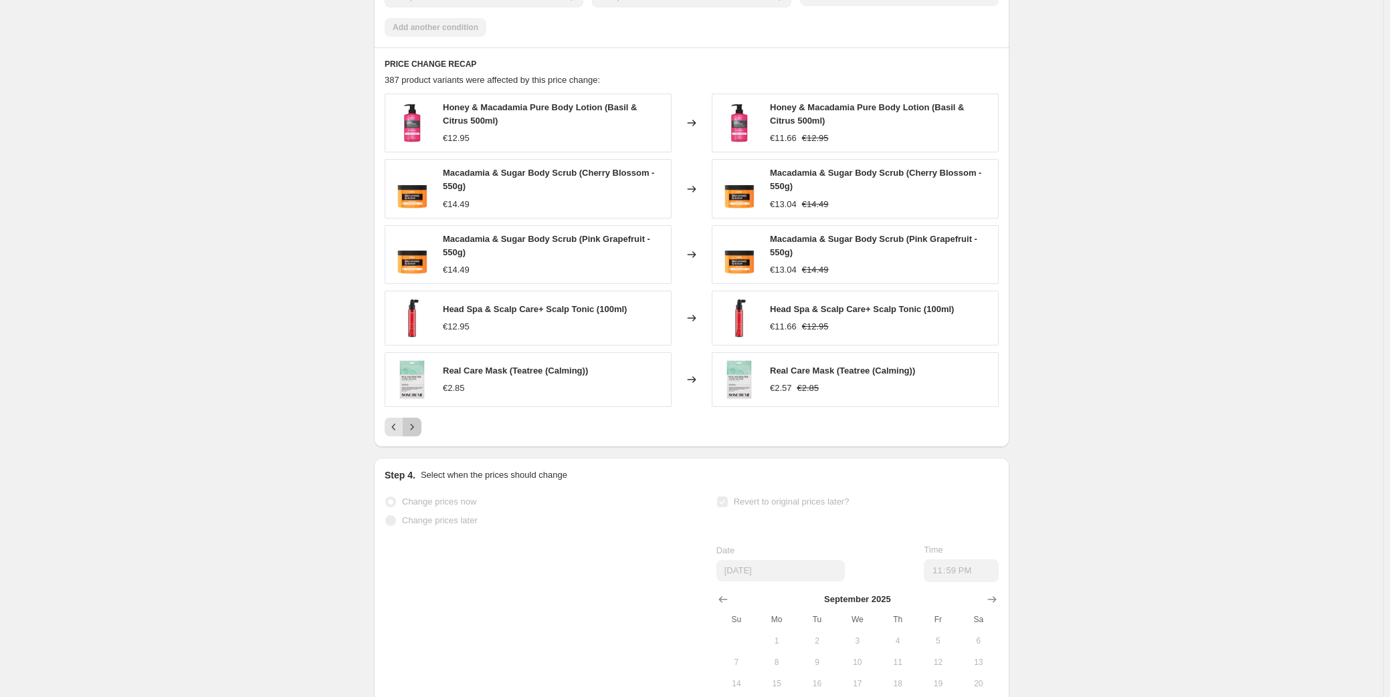
click at [419, 434] on icon "Next" at bounding box center [411, 427] width 13 height 13
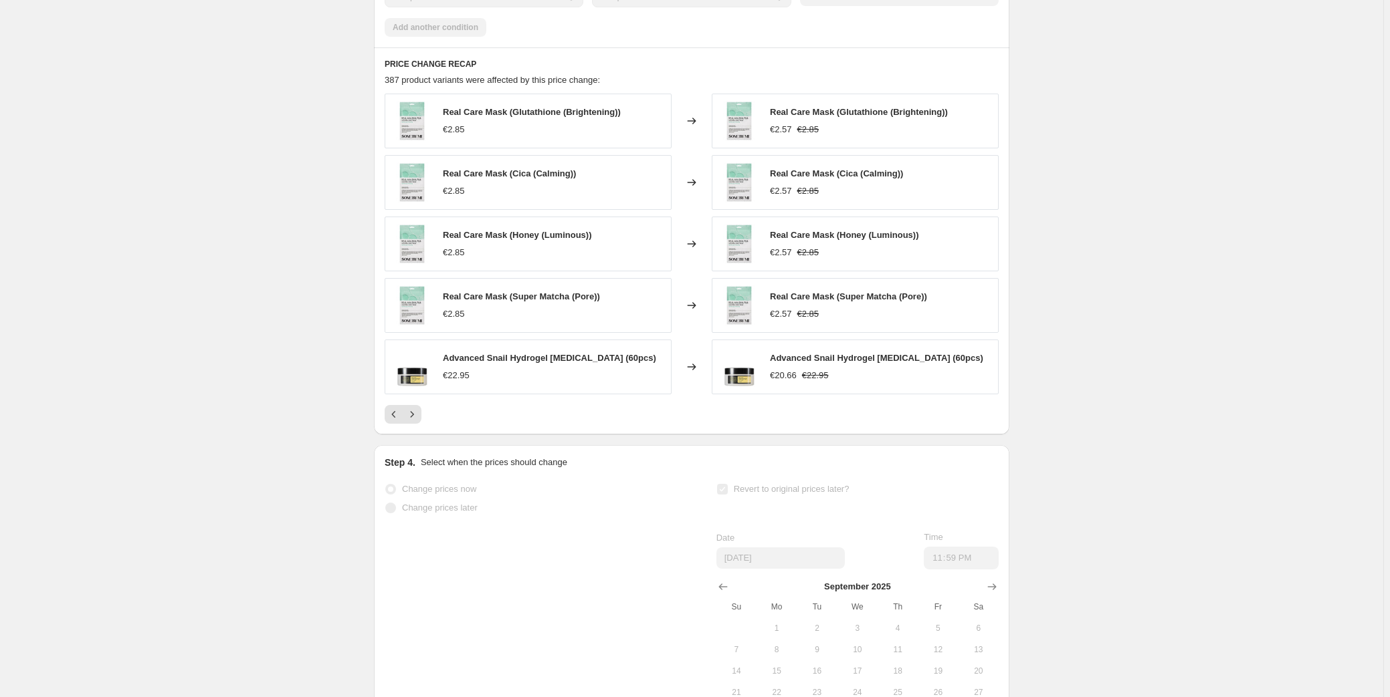
click at [419, 435] on div "PRICE CHANGE RECAP 387 product variants were affected by this price change: Rea…" at bounding box center [691, 240] width 635 height 387
click at [416, 424] on button "Next" at bounding box center [412, 414] width 19 height 19
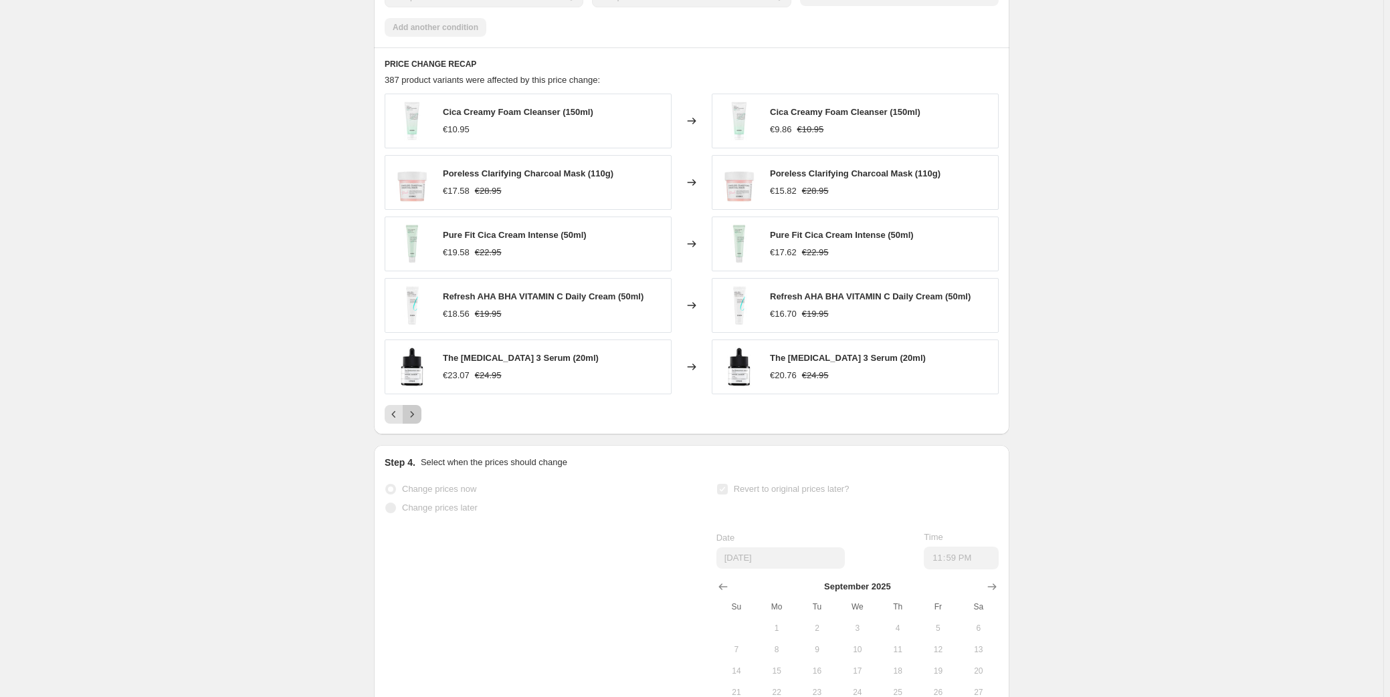
click at [419, 421] on icon "Next" at bounding box center [411, 414] width 13 height 13
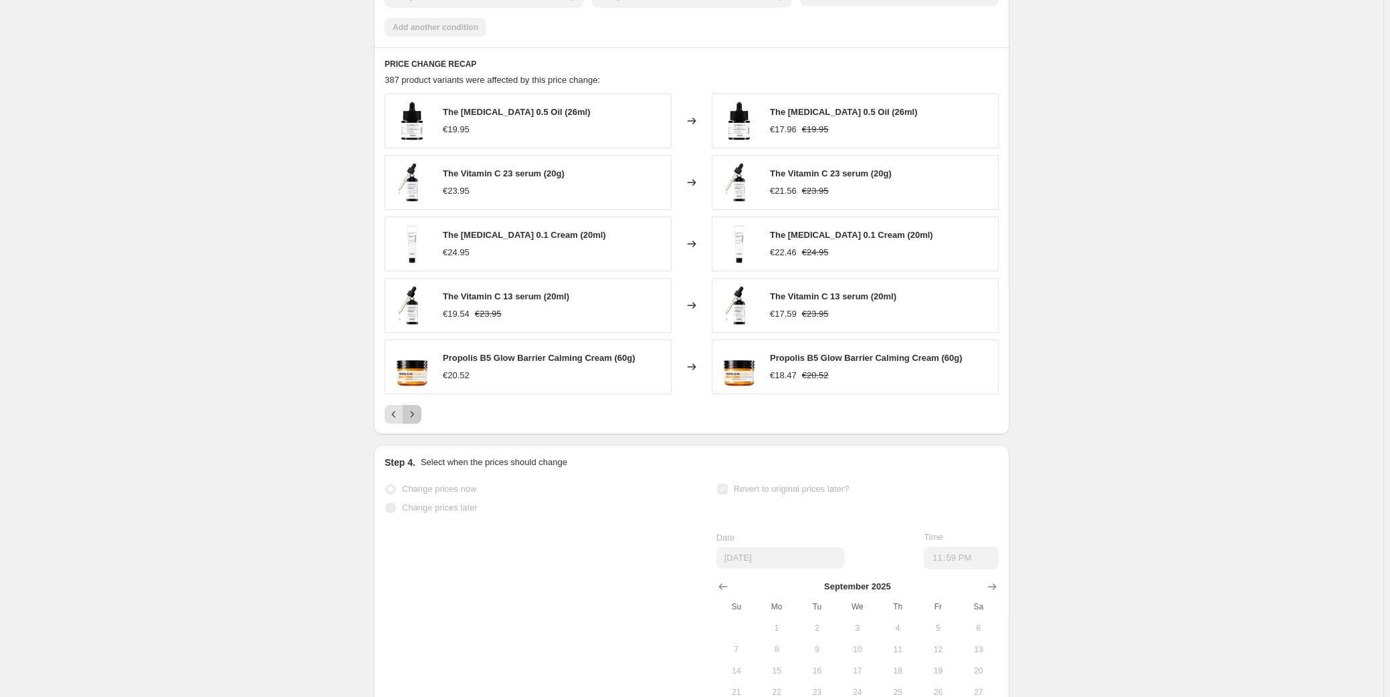
click at [419, 421] on icon "Next" at bounding box center [411, 414] width 13 height 13
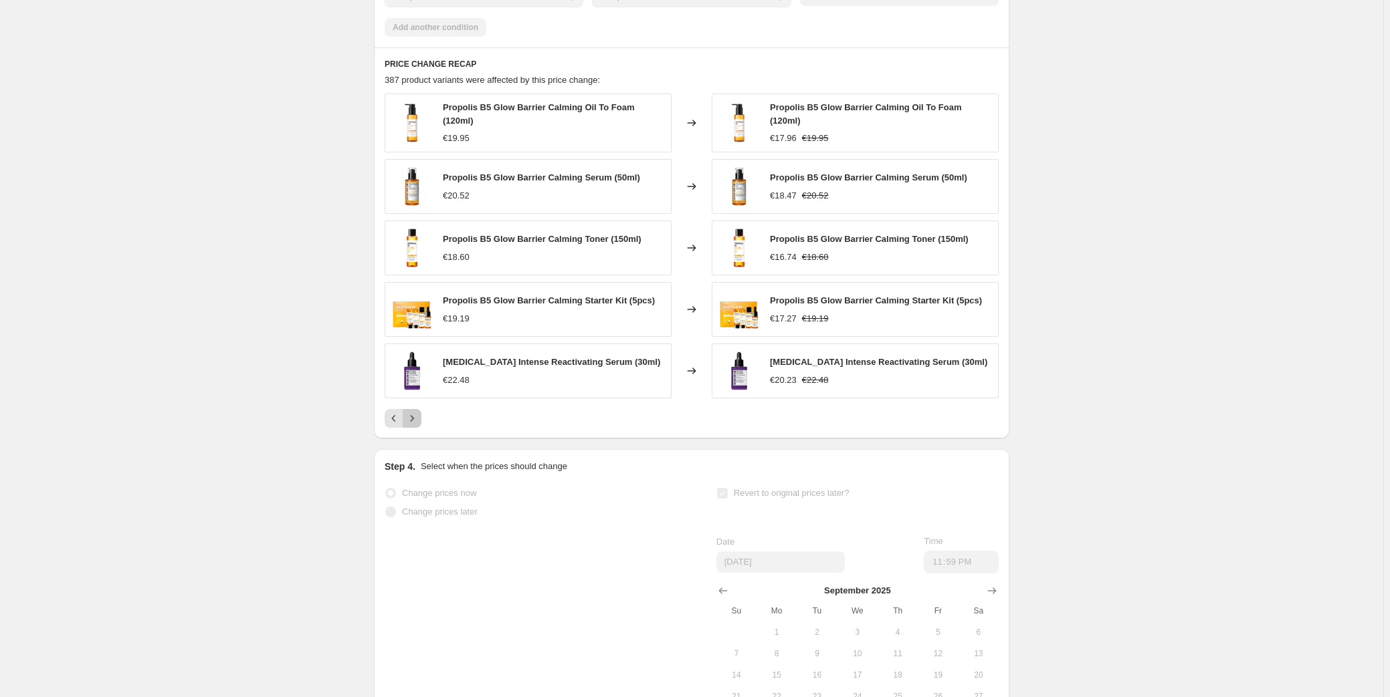
click at [419, 425] on icon "Next" at bounding box center [411, 418] width 13 height 13
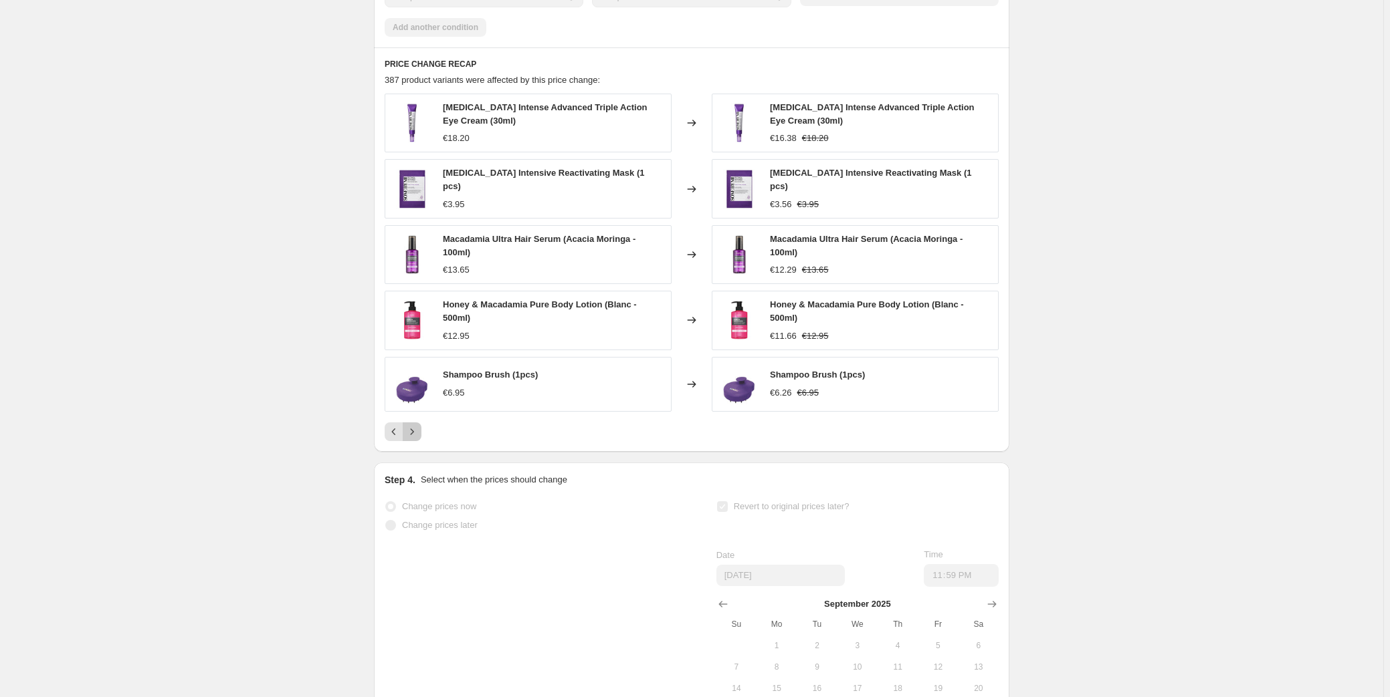
click at [414, 439] on icon "Next" at bounding box center [411, 431] width 13 height 13
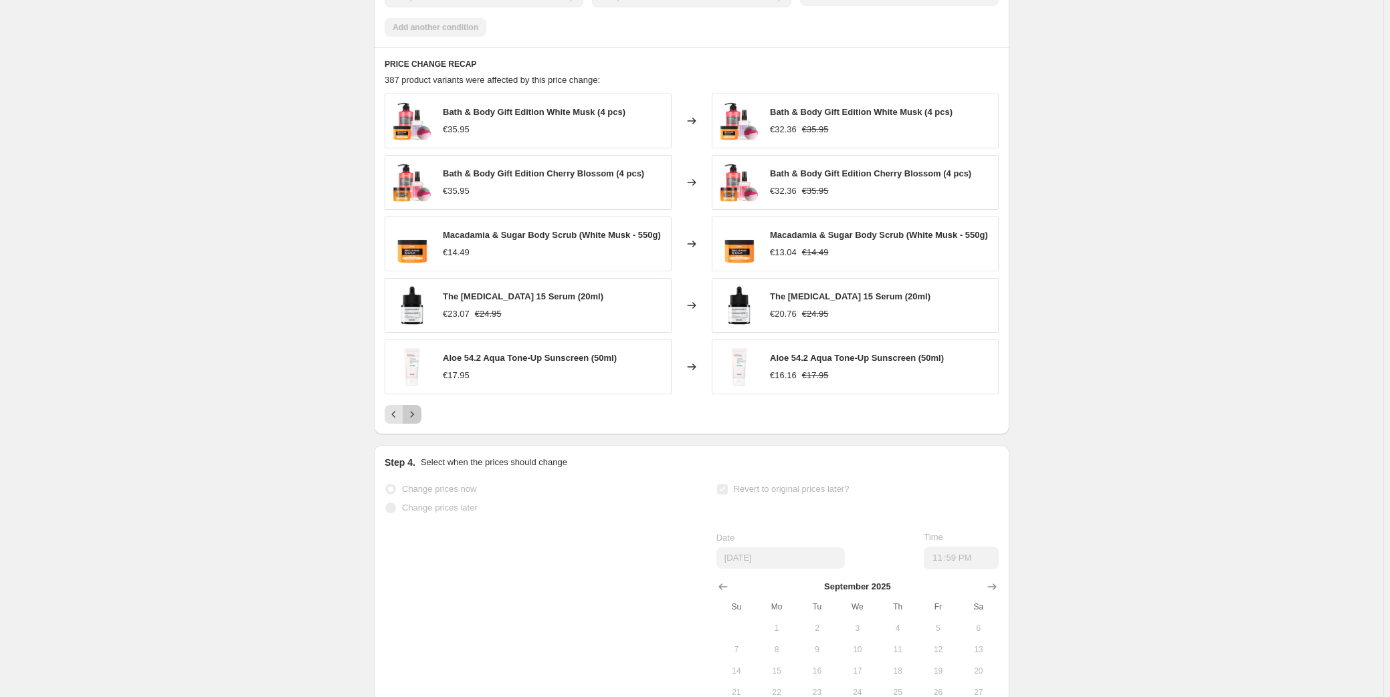
click at [417, 421] on icon "Next" at bounding box center [411, 414] width 13 height 13
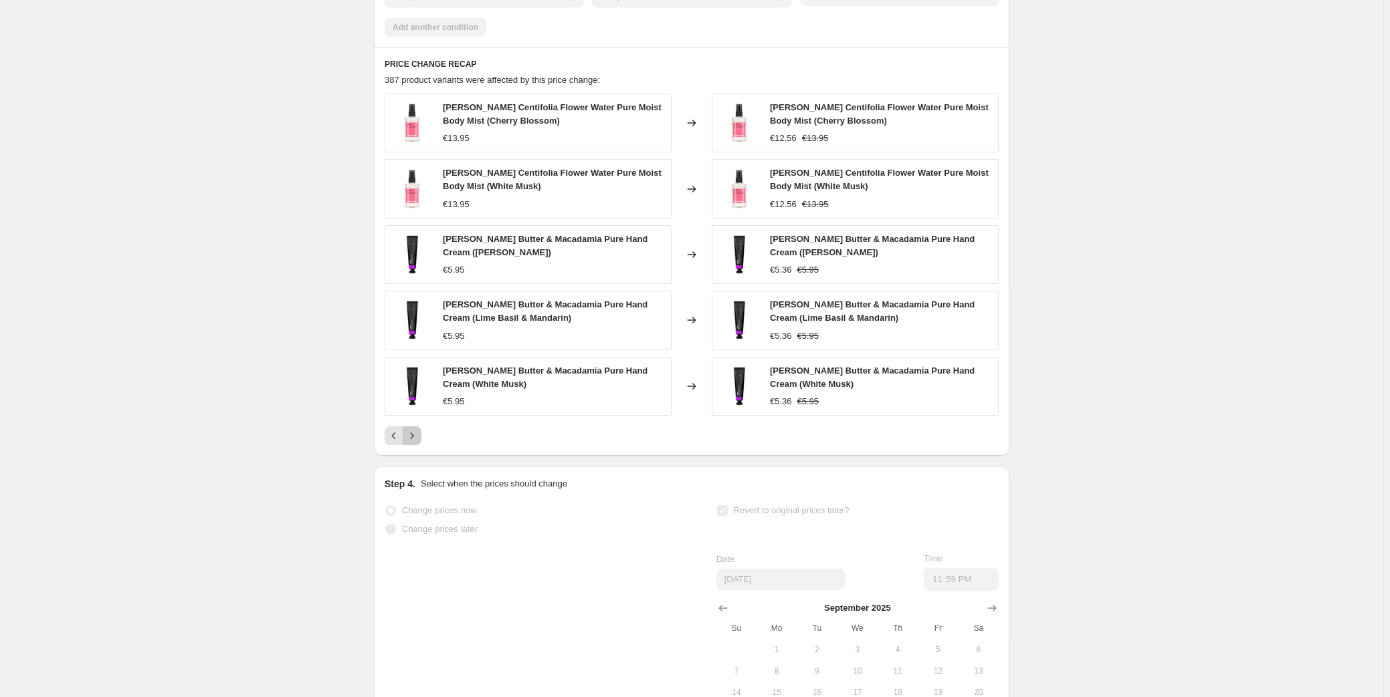
click at [414, 439] on icon "Next" at bounding box center [412, 436] width 3 height 6
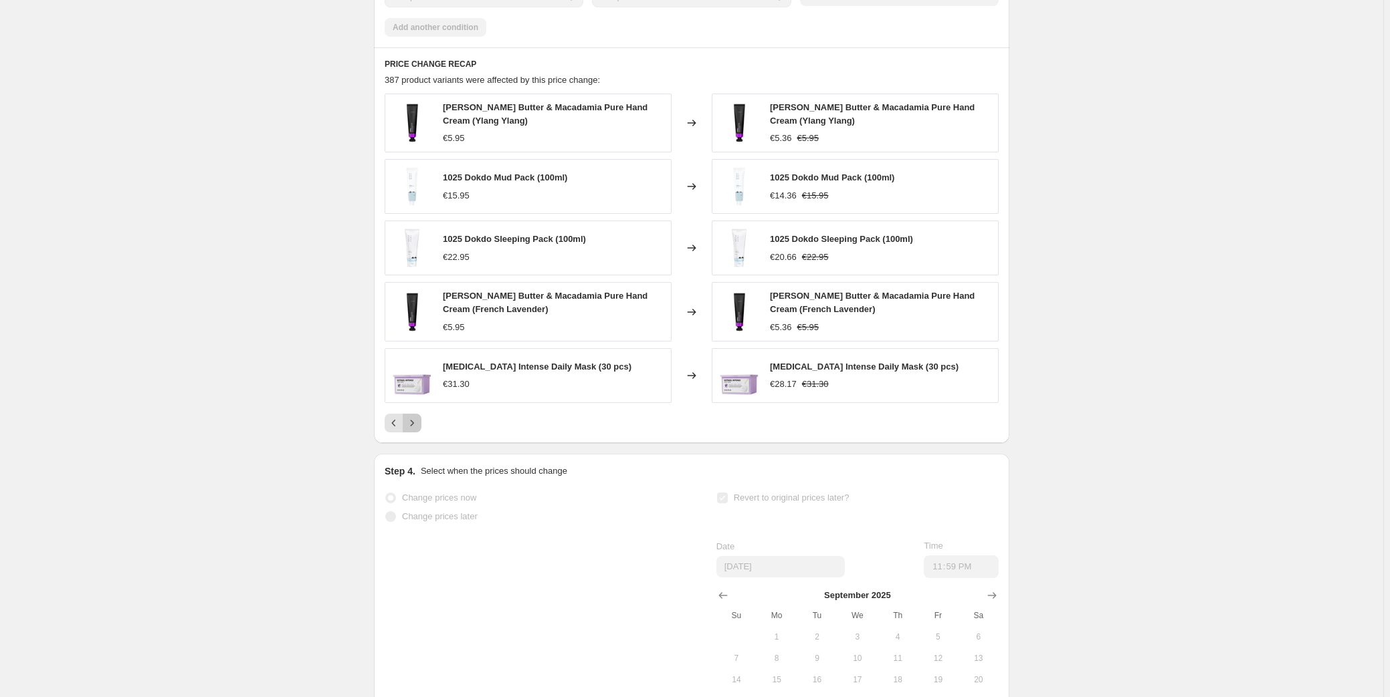
click at [417, 430] on icon "Next" at bounding box center [411, 423] width 13 height 13
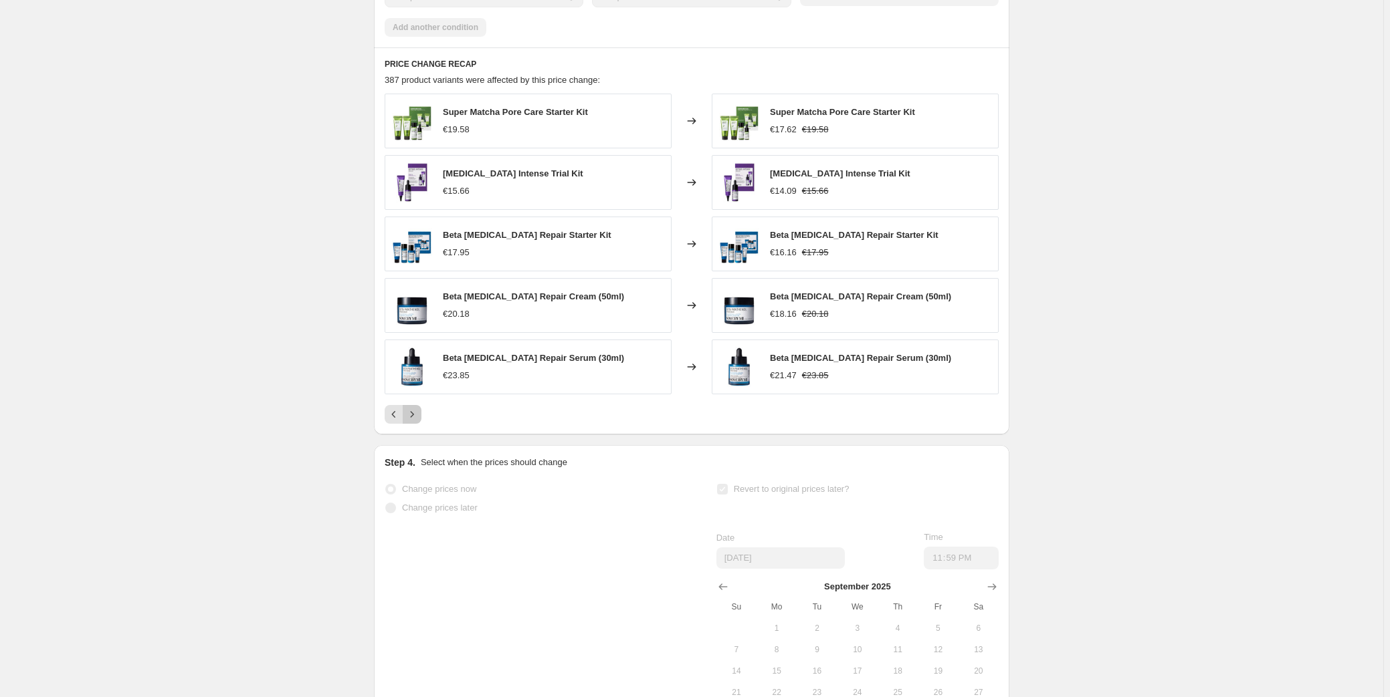
click at [418, 421] on icon "Next" at bounding box center [411, 414] width 13 height 13
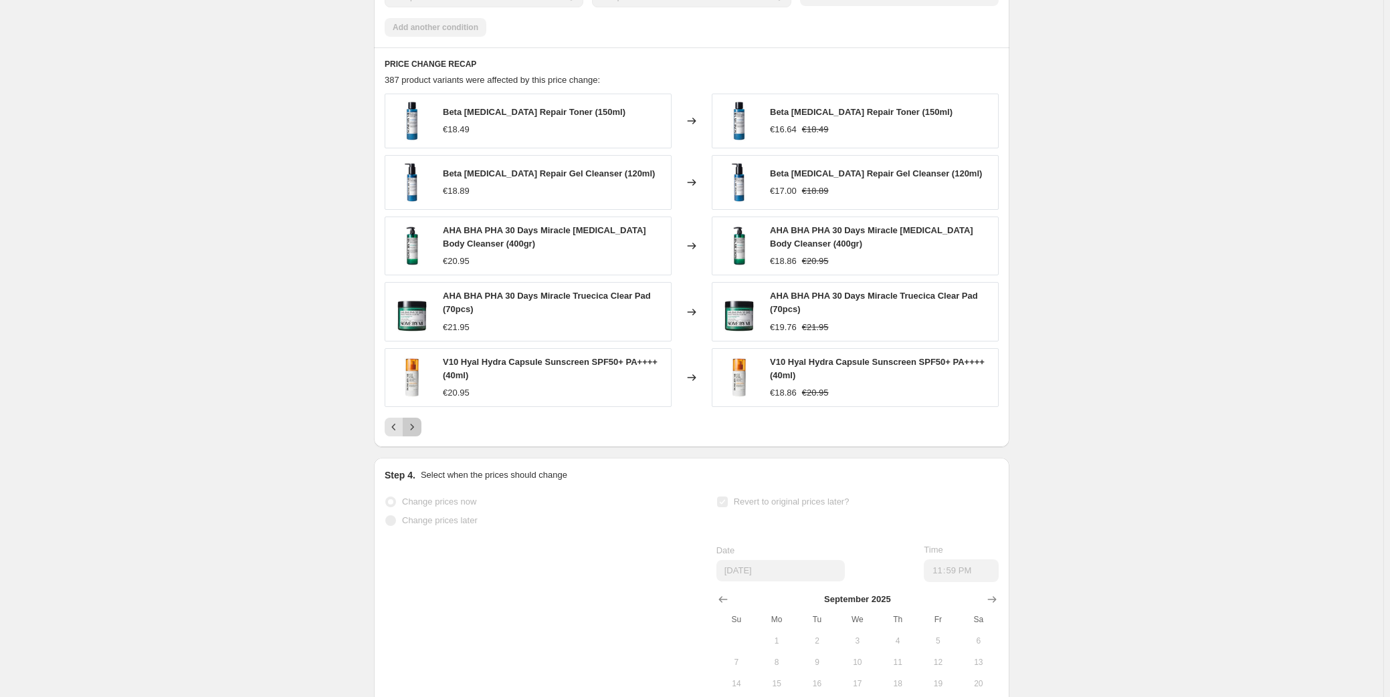
click at [418, 432] on button "Next" at bounding box center [412, 427] width 19 height 19
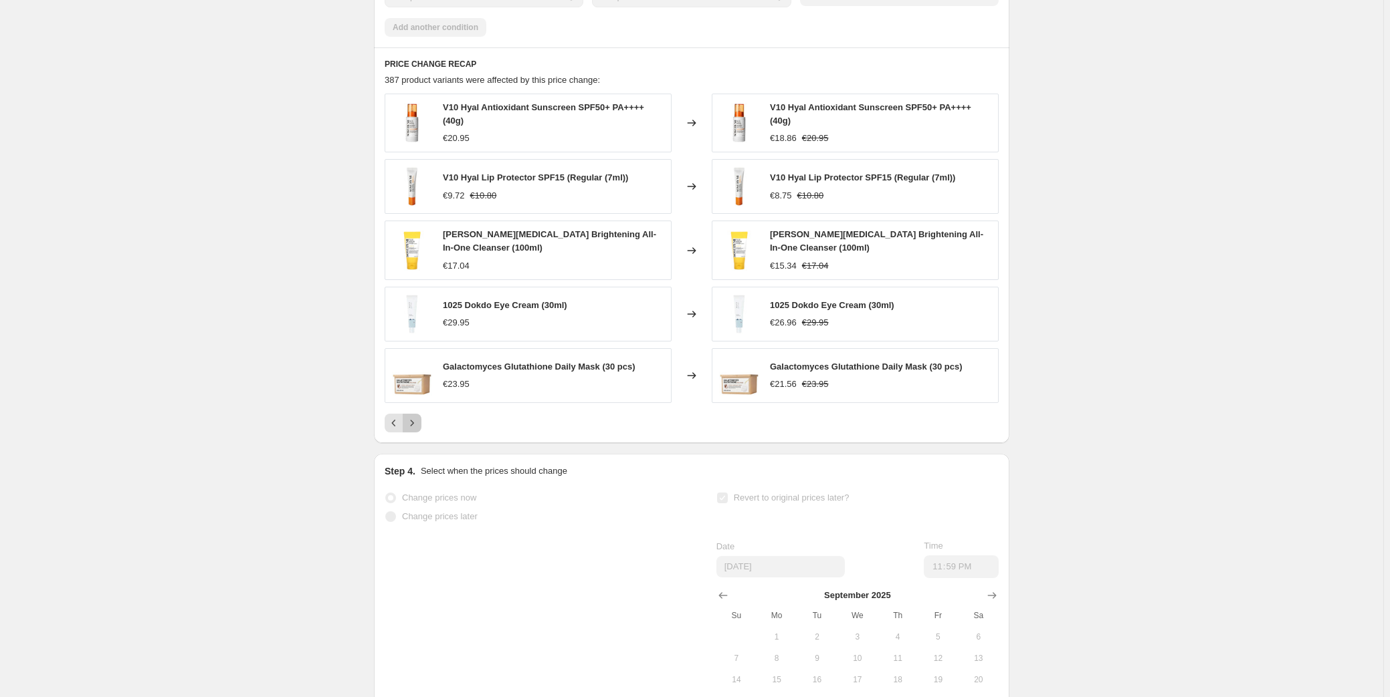
click at [416, 430] on icon "Next" at bounding box center [411, 423] width 13 height 13
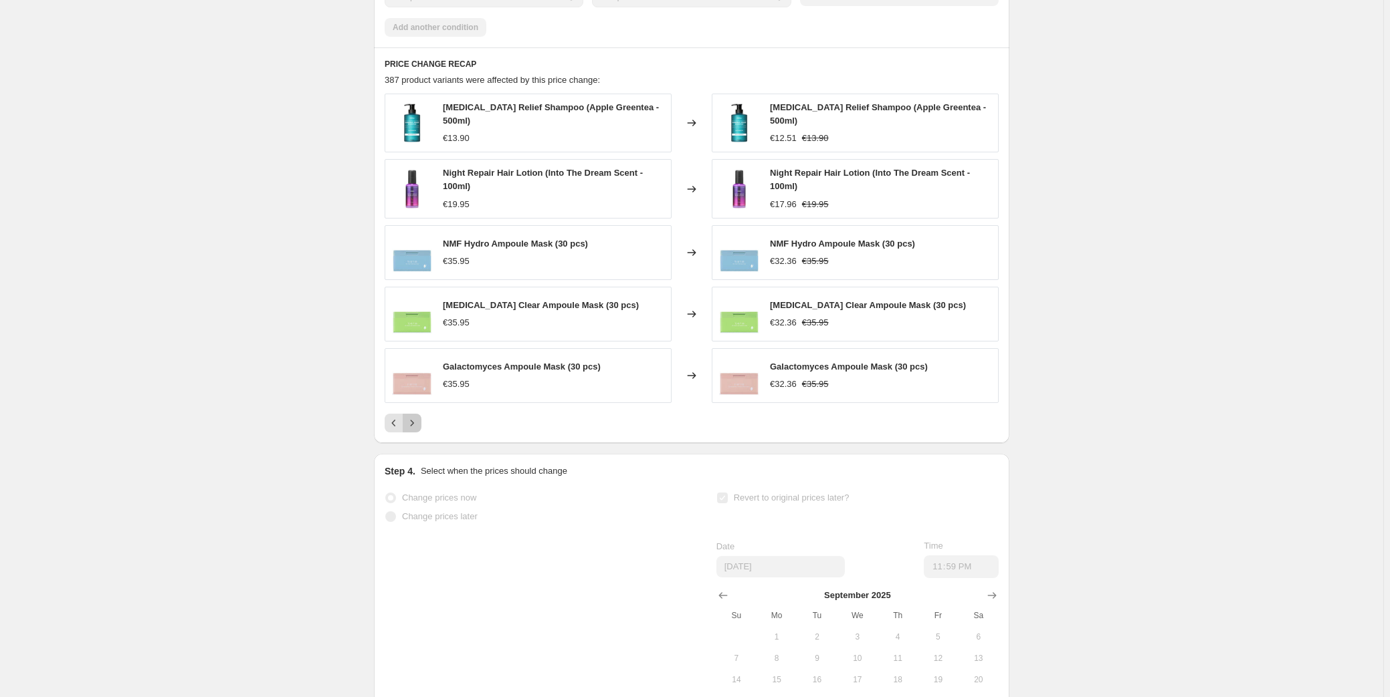
click at [416, 430] on icon "Next" at bounding box center [411, 423] width 13 height 13
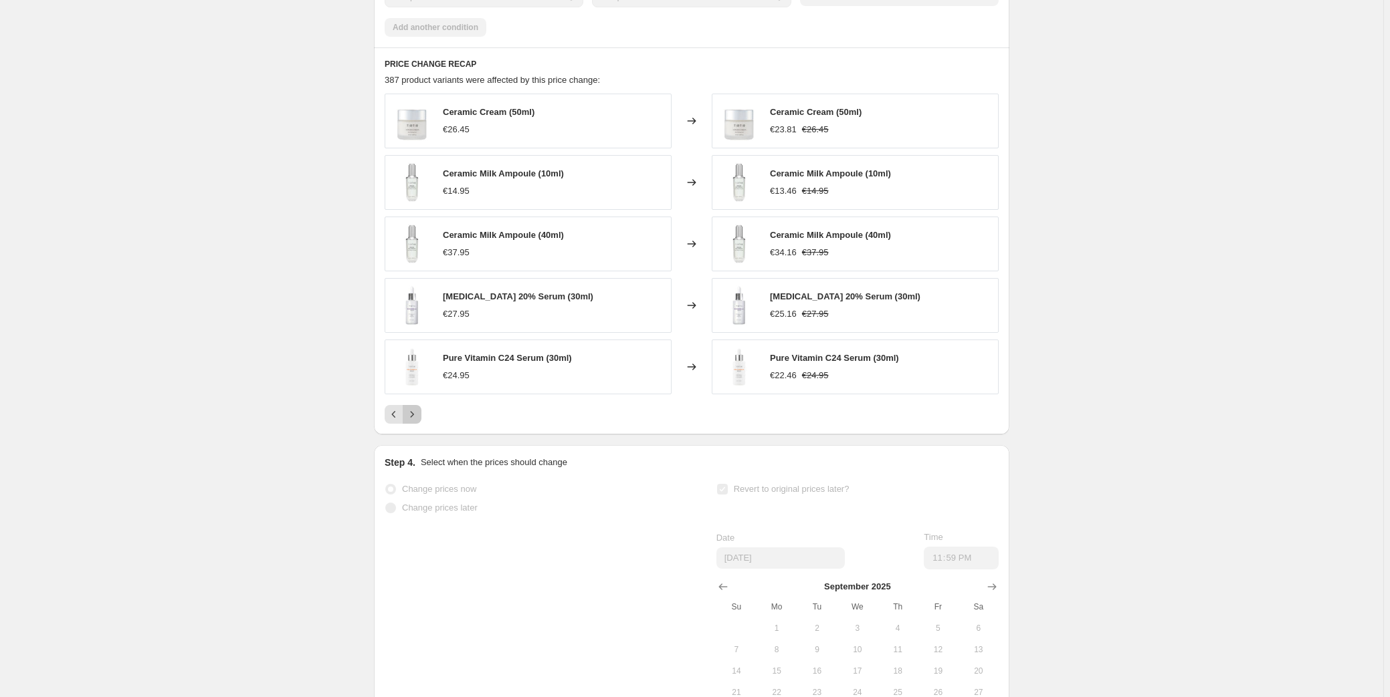
click at [416, 424] on button "Next" at bounding box center [412, 414] width 19 height 19
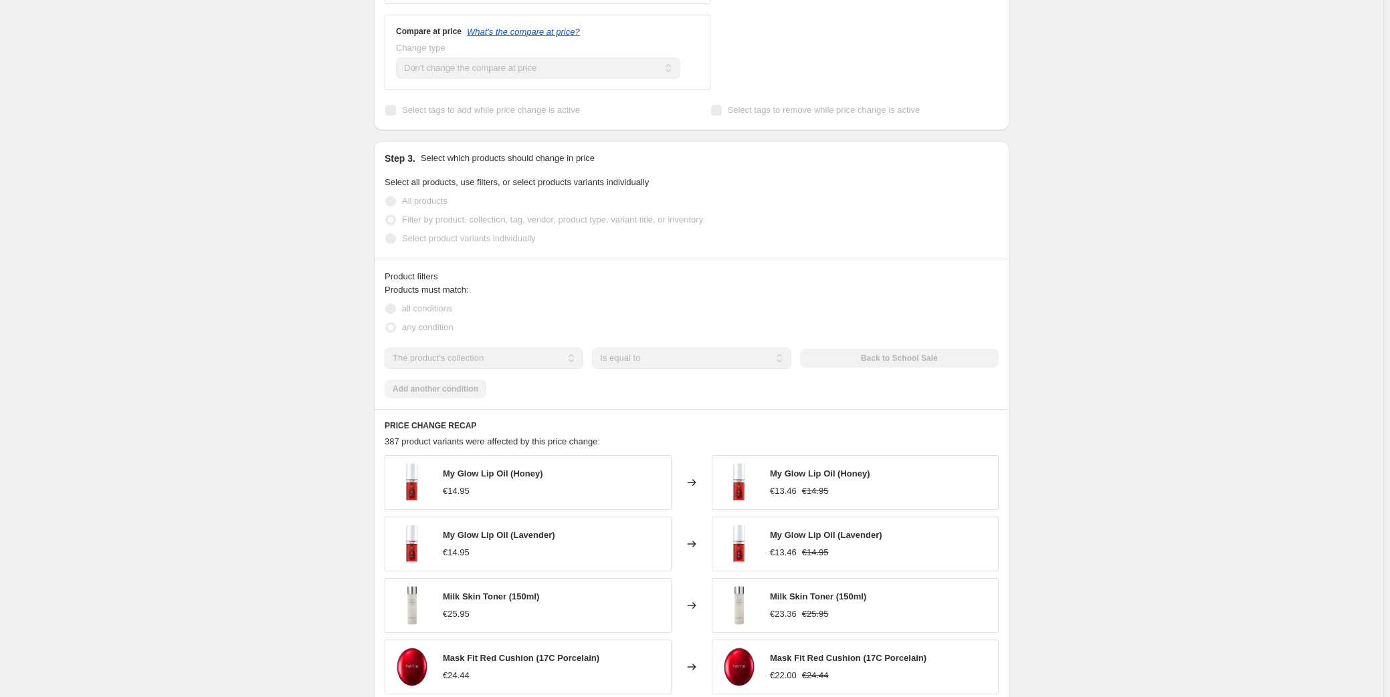
scroll to position [608, 0]
